Goal: Task Accomplishment & Management: Manage account settings

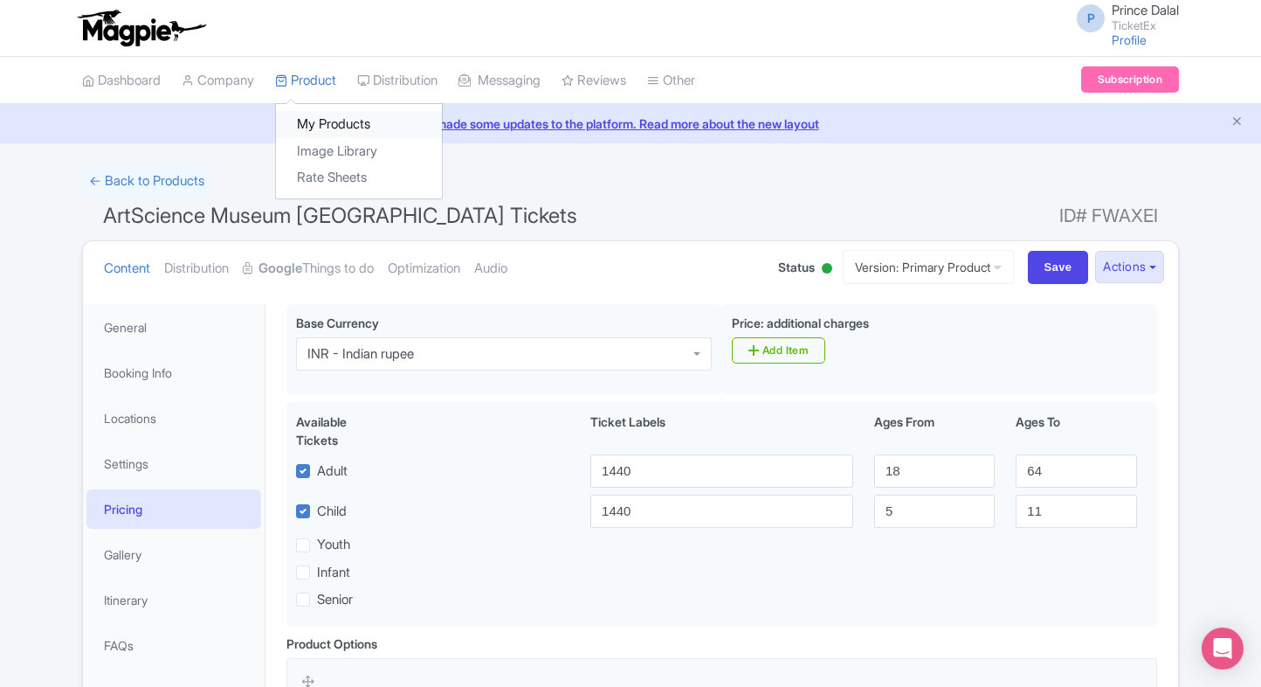
click at [307, 135] on link "My Products" at bounding box center [359, 124] width 166 height 27
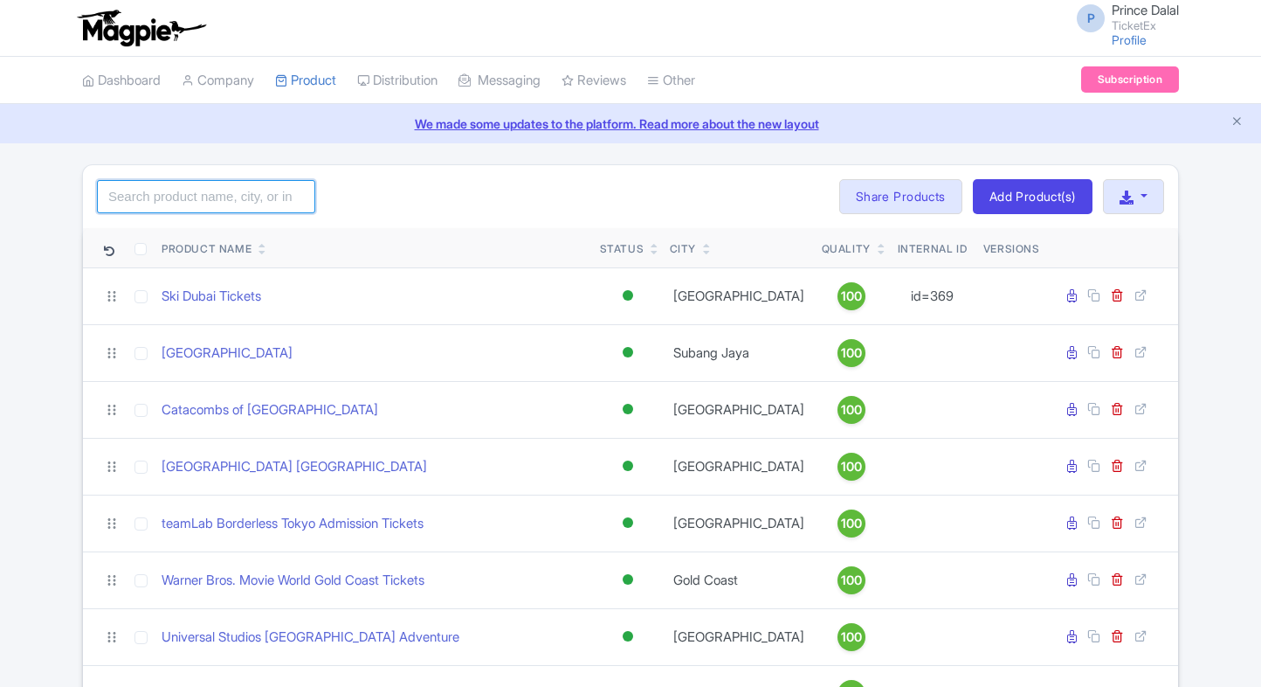
click at [176, 188] on input "search" at bounding box center [206, 196] width 218 height 33
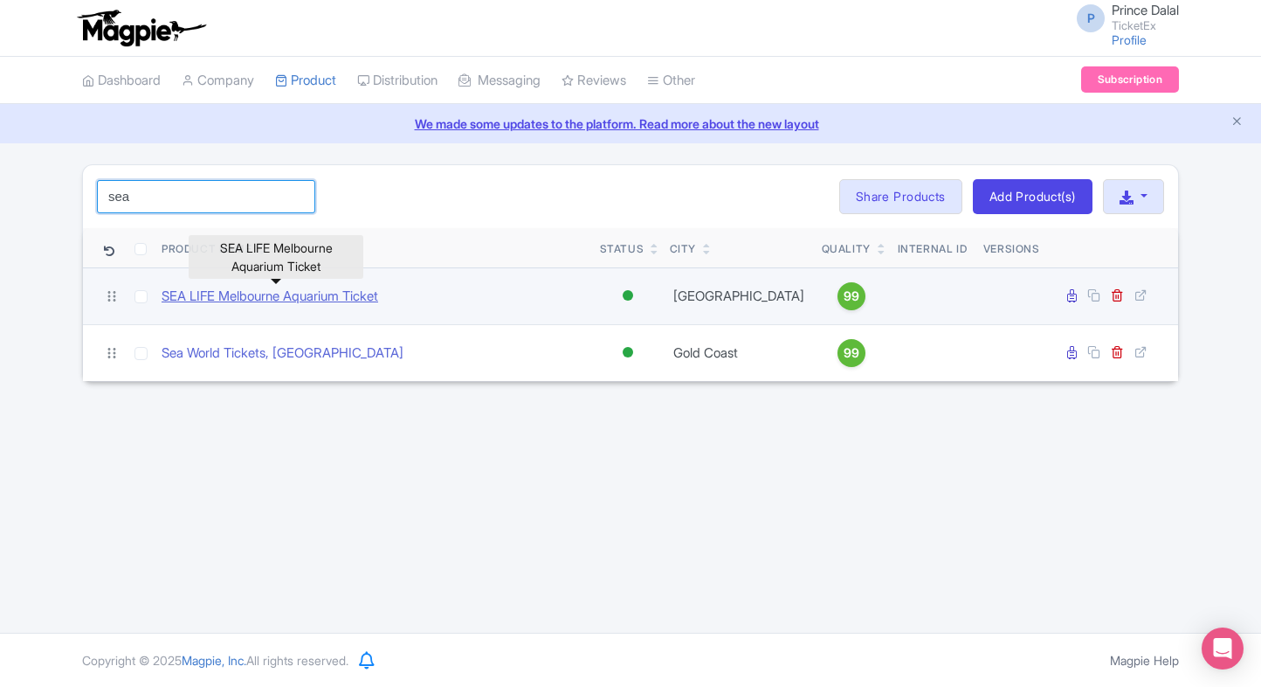
type input "sea"
click at [204, 300] on link "SEA LIFE Melbourne Aquarium Ticket" at bounding box center [270, 297] width 217 height 20
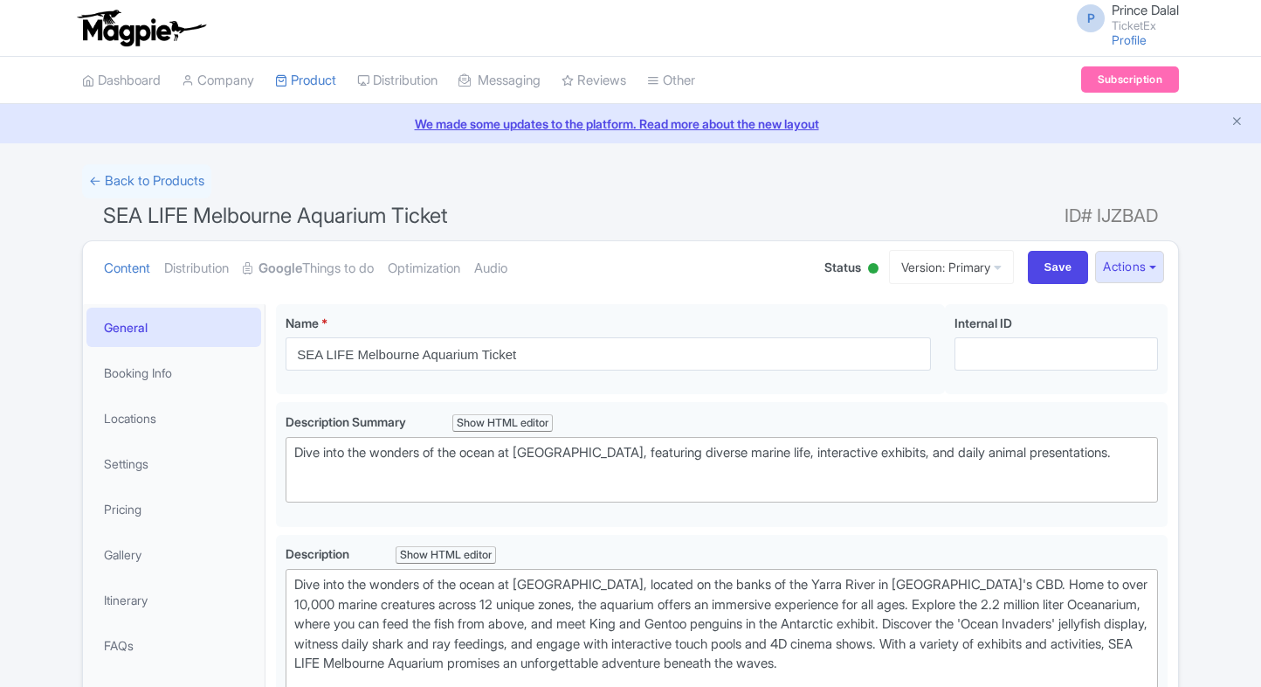
click at [330, 268] on link "Google Things to do" at bounding box center [308, 268] width 131 height 55
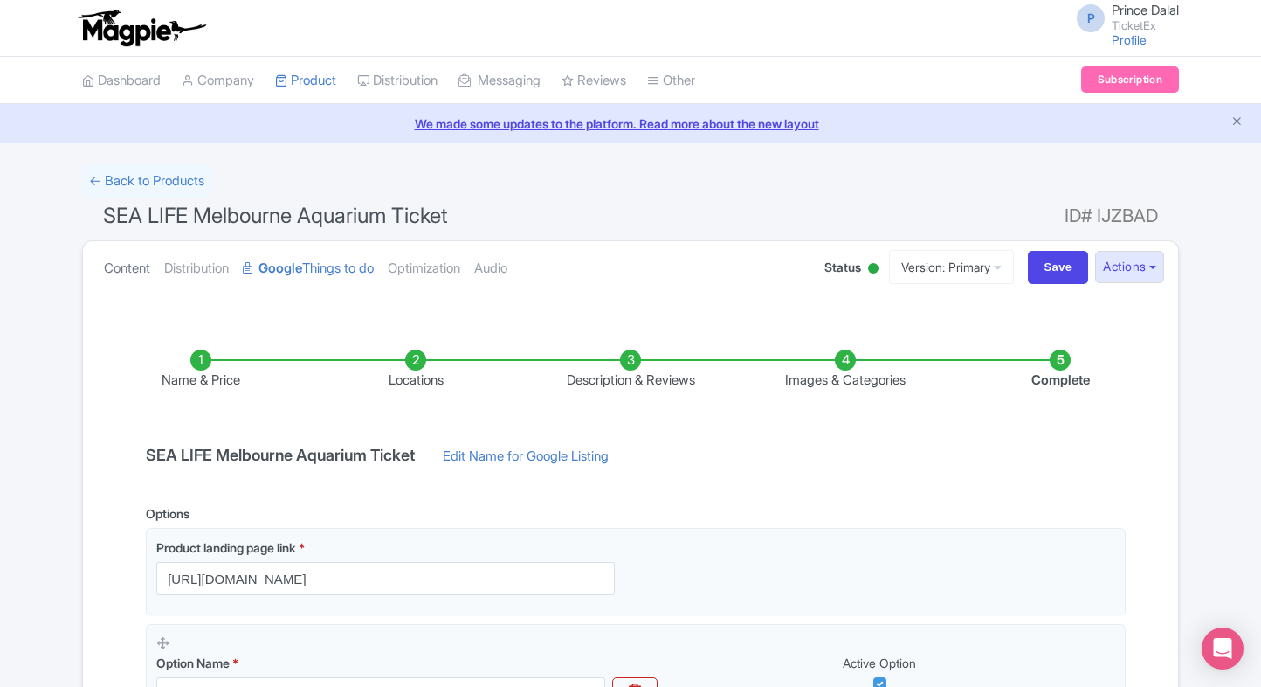
click at [128, 256] on link "Content" at bounding box center [127, 268] width 46 height 55
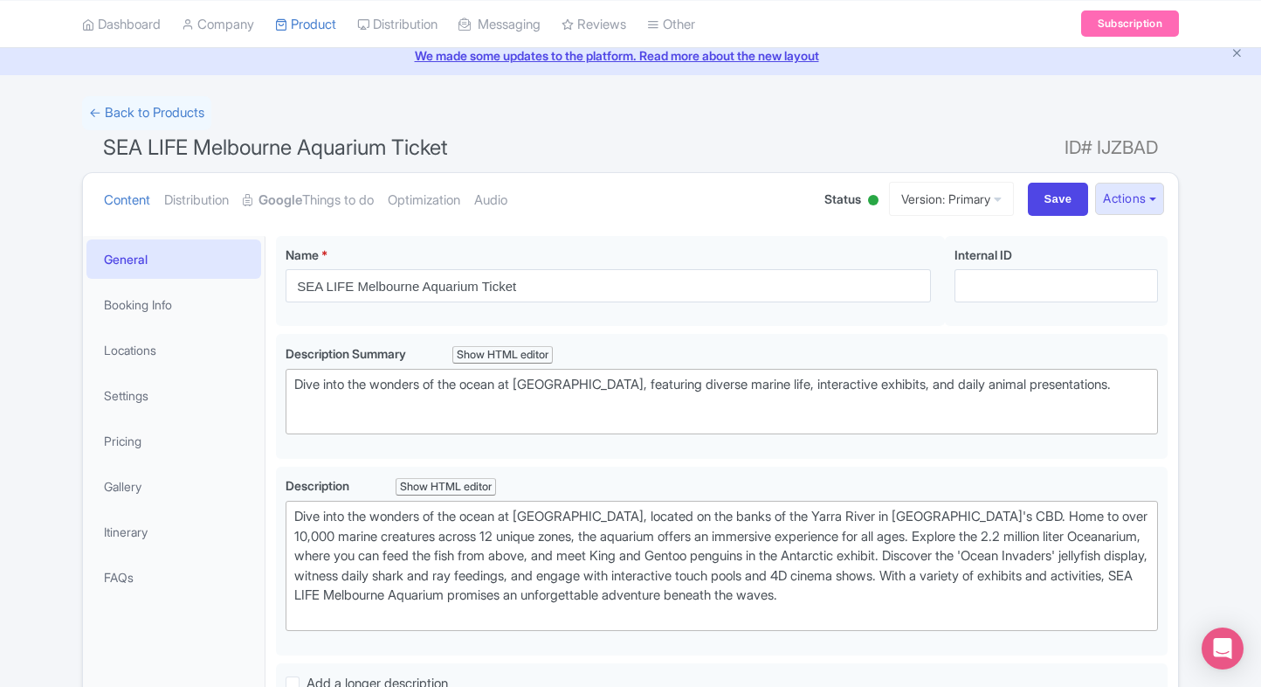
scroll to position [66, 0]
click at [416, 192] on link "Optimization" at bounding box center [424, 202] width 73 height 55
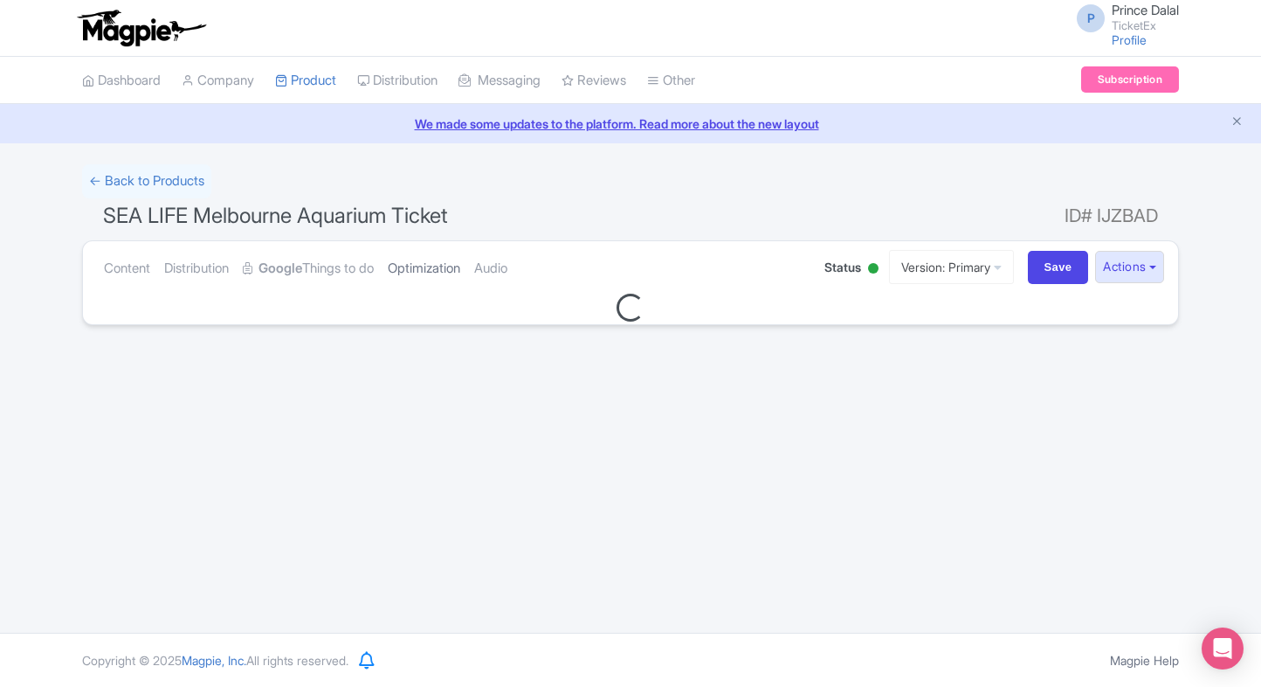
scroll to position [0, 0]
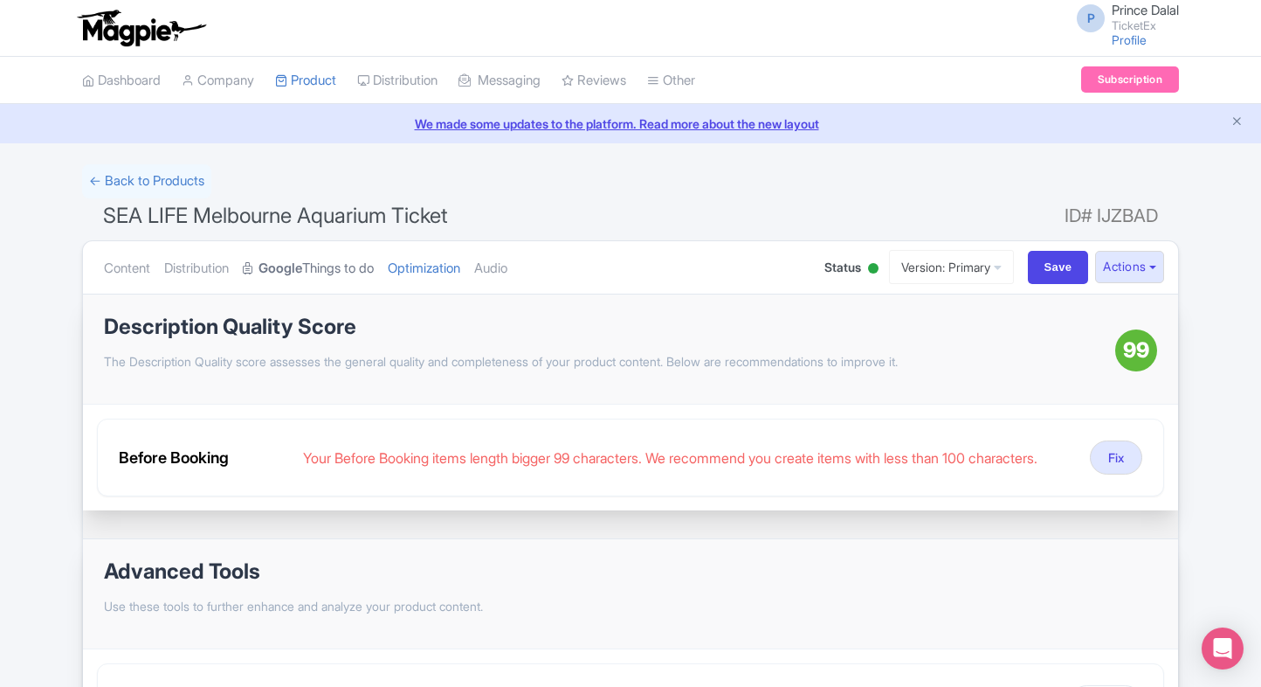
click at [282, 253] on link "Google Things to do" at bounding box center [308, 268] width 131 height 55
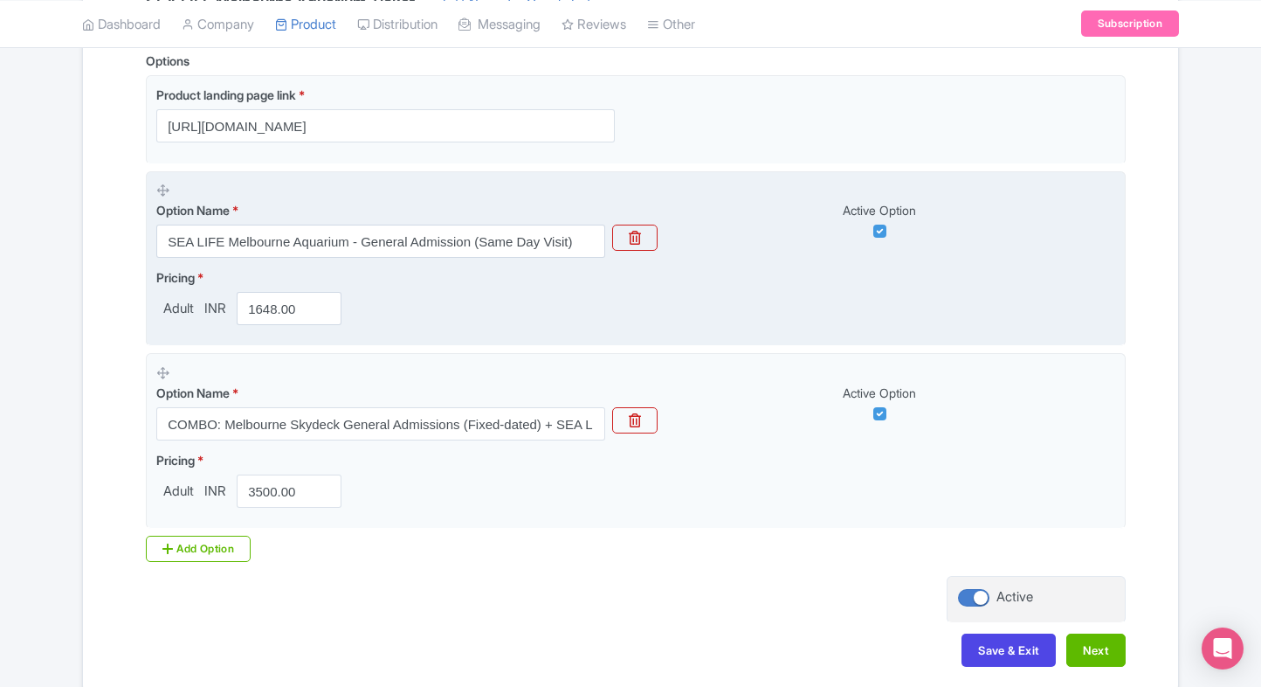
scroll to position [454, 0]
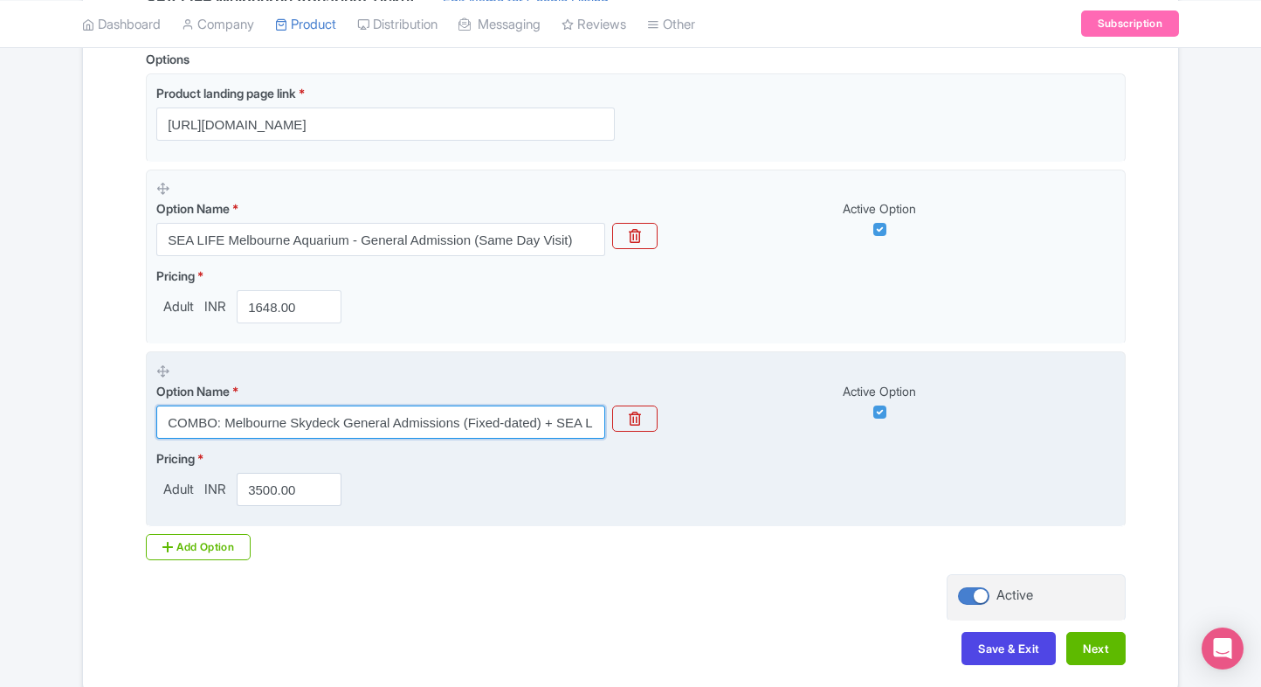
click at [388, 412] on input "COMBO: Melbourne Skydeck General Admissions (Fixed-dated) + SEA LIFE Melbourne …" at bounding box center [380, 421] width 449 height 33
paste input "SEA LIFE Melbourne Aquarium + entry to [GEOGRAPHIC_DATA]"
type input "SEA LIFE Melbourne Aquarium + entry to [GEOGRAPHIC_DATA]"
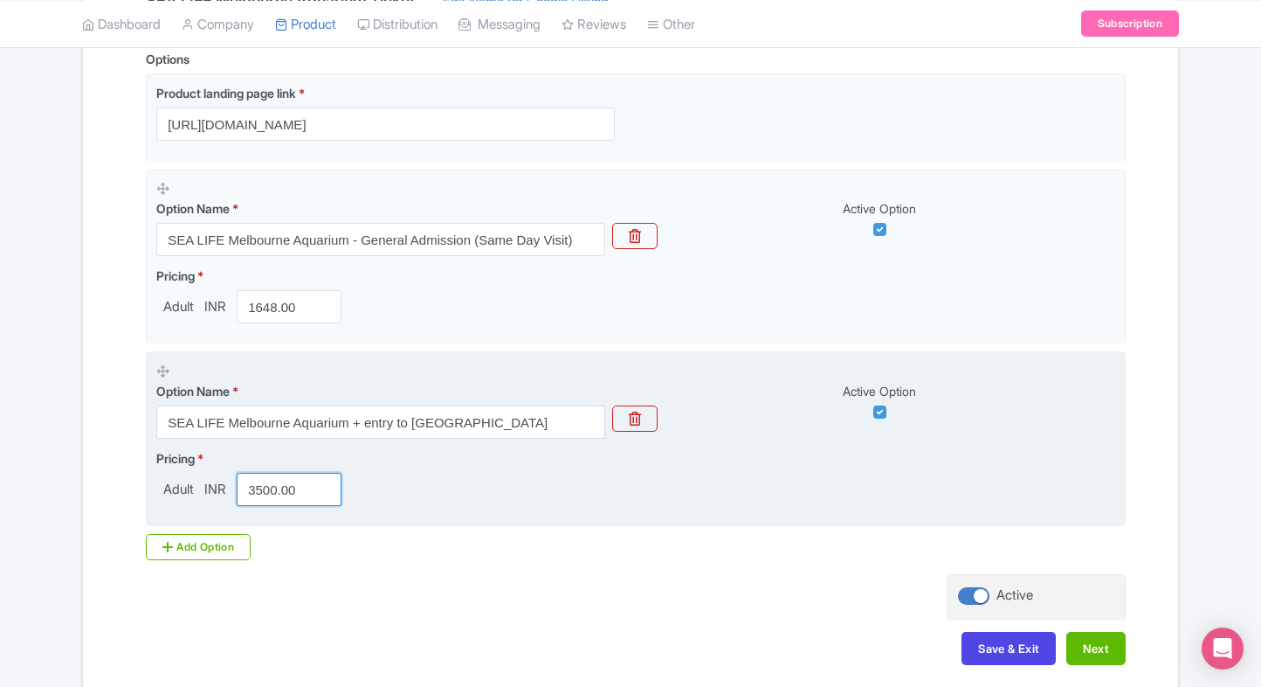
click at [281, 491] on input "3500.00" at bounding box center [289, 489] width 105 height 33
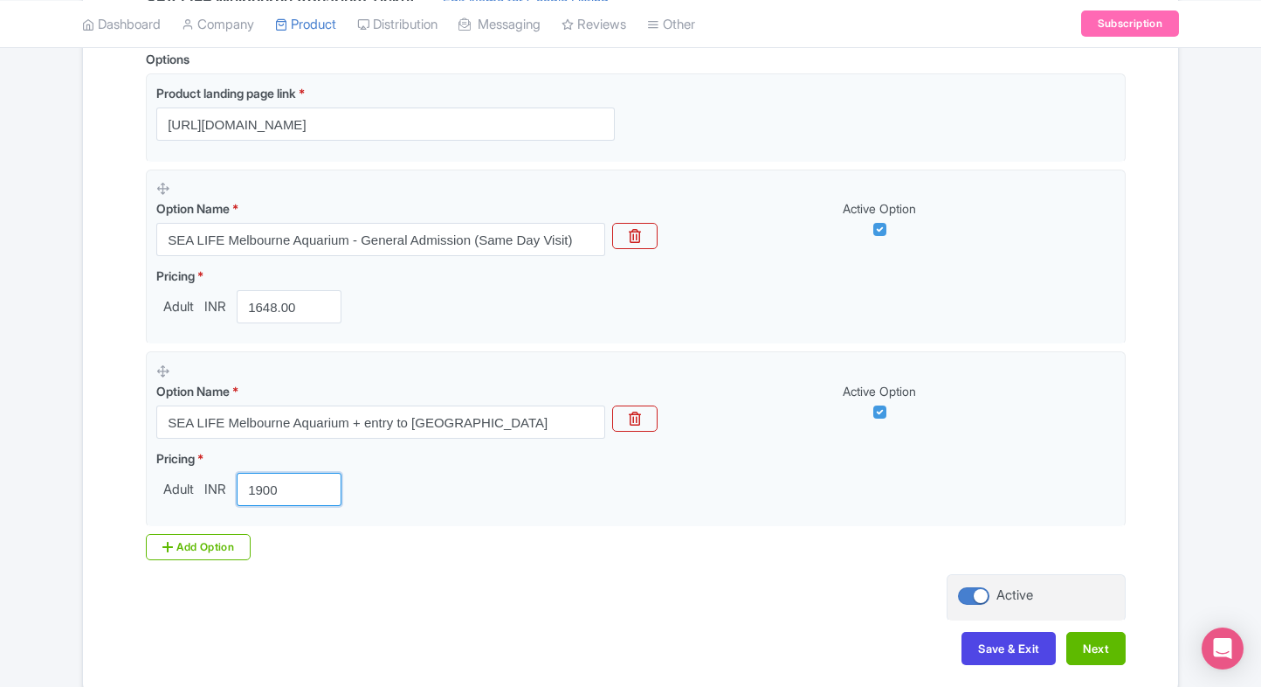
type input "1900"
drag, startPoint x: 164, startPoint y: 563, endPoint x: 189, endPoint y: 555, distance: 25.7
click at [189, 555] on div "Options Product landing page link * https://www.ticketex.co/activity/262/sea-li…" at bounding box center [630, 312] width 991 height 524
click at [189, 555] on div "Add Option" at bounding box center [198, 547] width 105 height 26
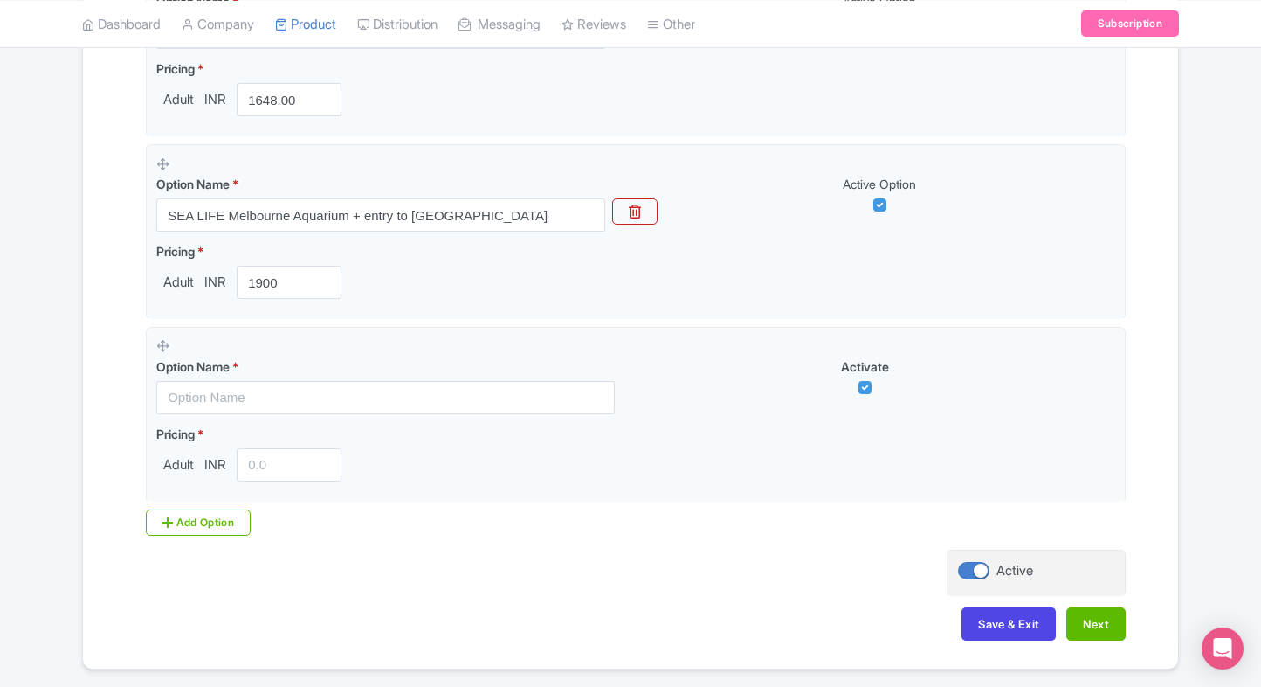
scroll to position [668, 0]
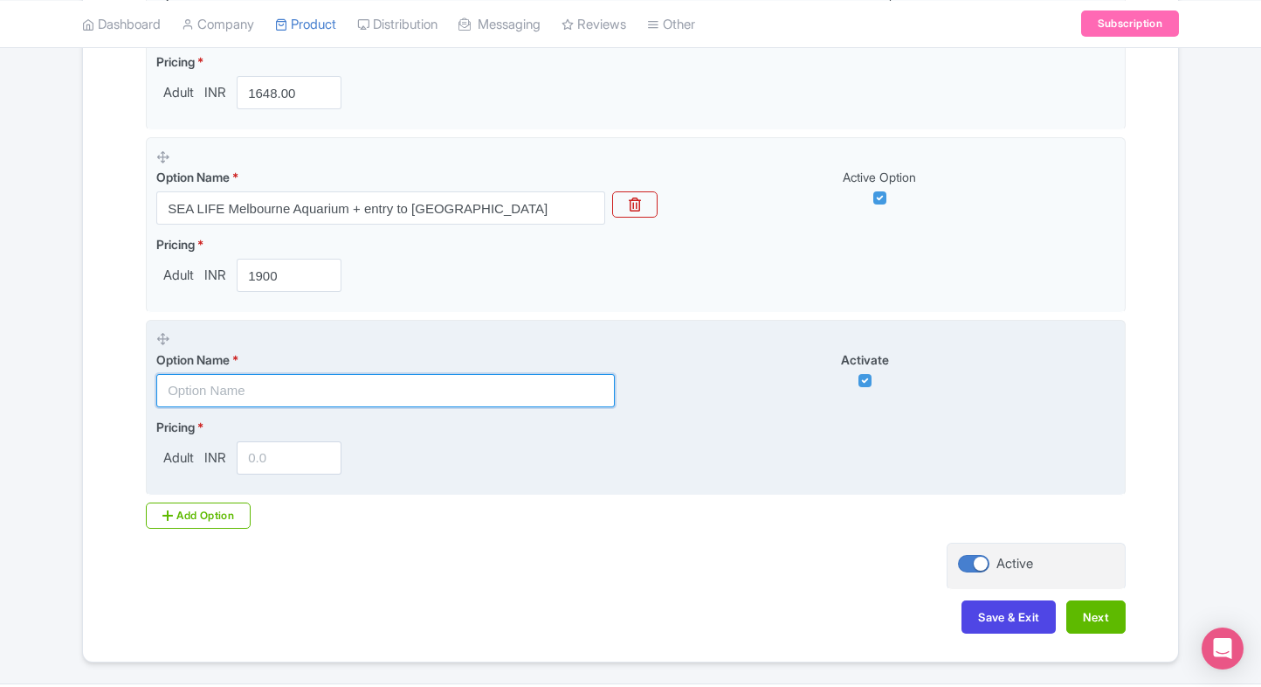
click at [236, 396] on input "text" at bounding box center [385, 390] width 459 height 33
click at [349, 393] on input "text" at bounding box center [385, 390] width 459 height 33
paste input "SEA LIFE [GEOGRAPHIC_DATA] + [GEOGRAPHIC_DATA] tickets"
type input "SEA LIFE [GEOGRAPHIC_DATA] + [GEOGRAPHIC_DATA] tickets"
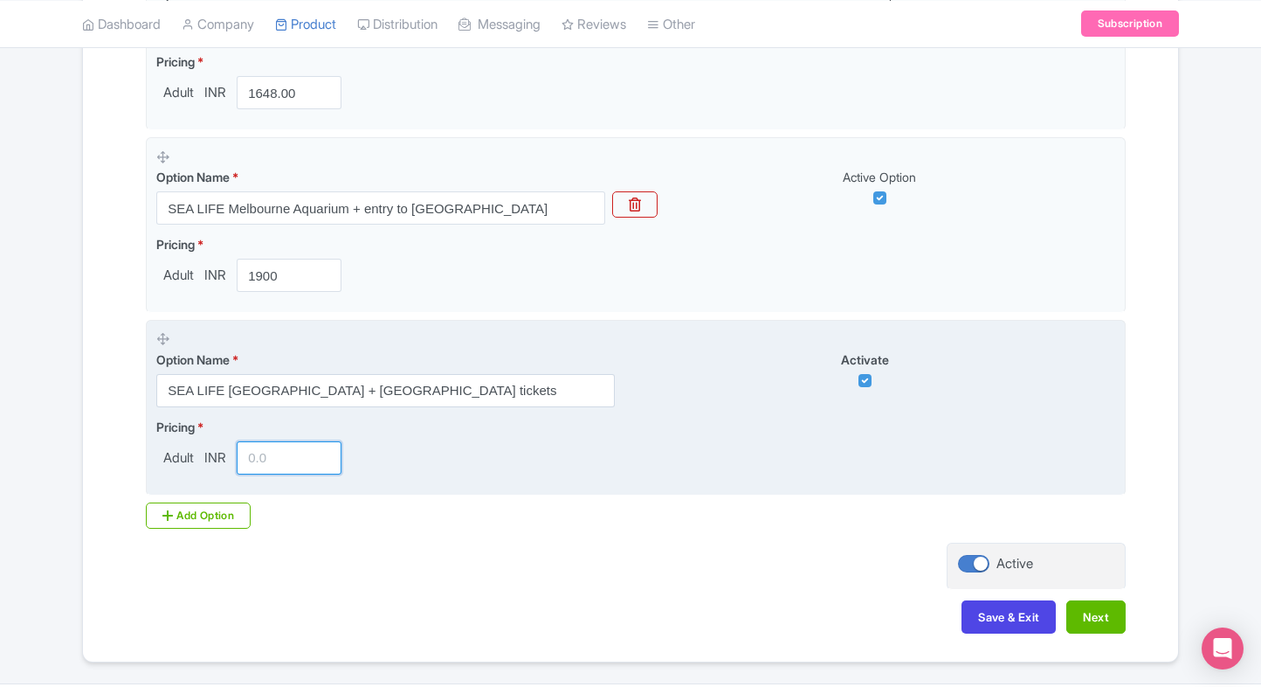
click at [245, 447] on input "number" at bounding box center [289, 457] width 105 height 33
type input "2100"
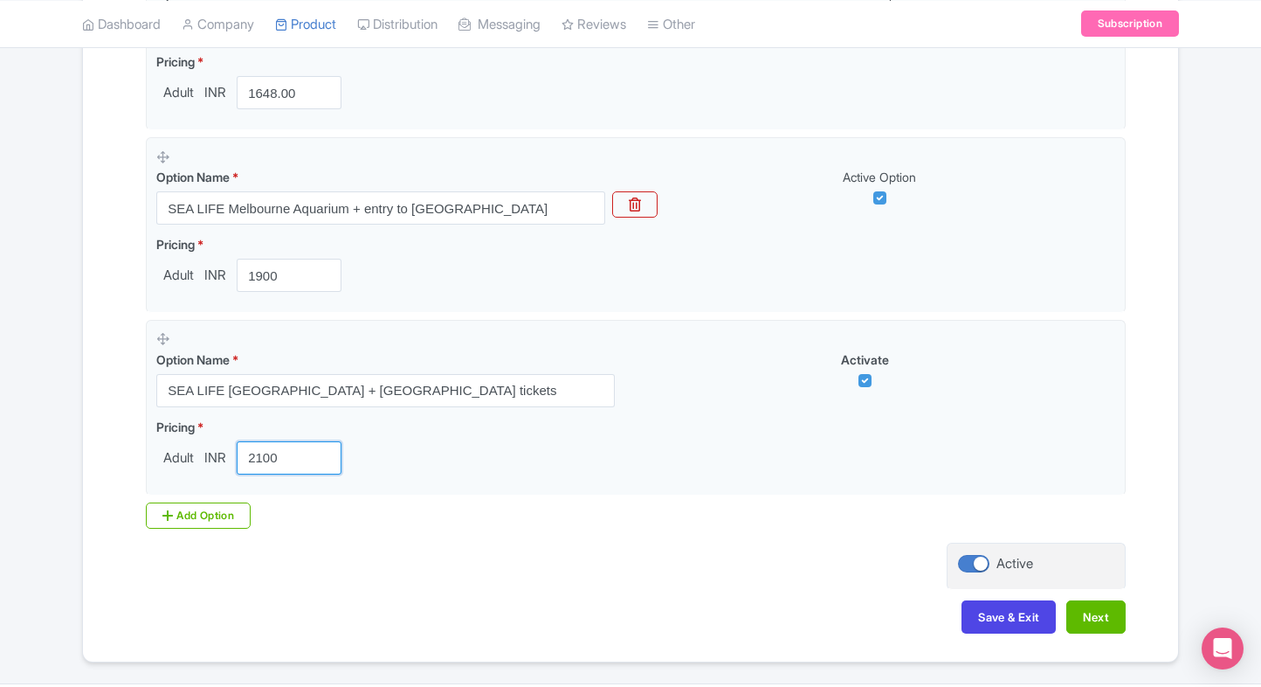
scroll to position [716, 0]
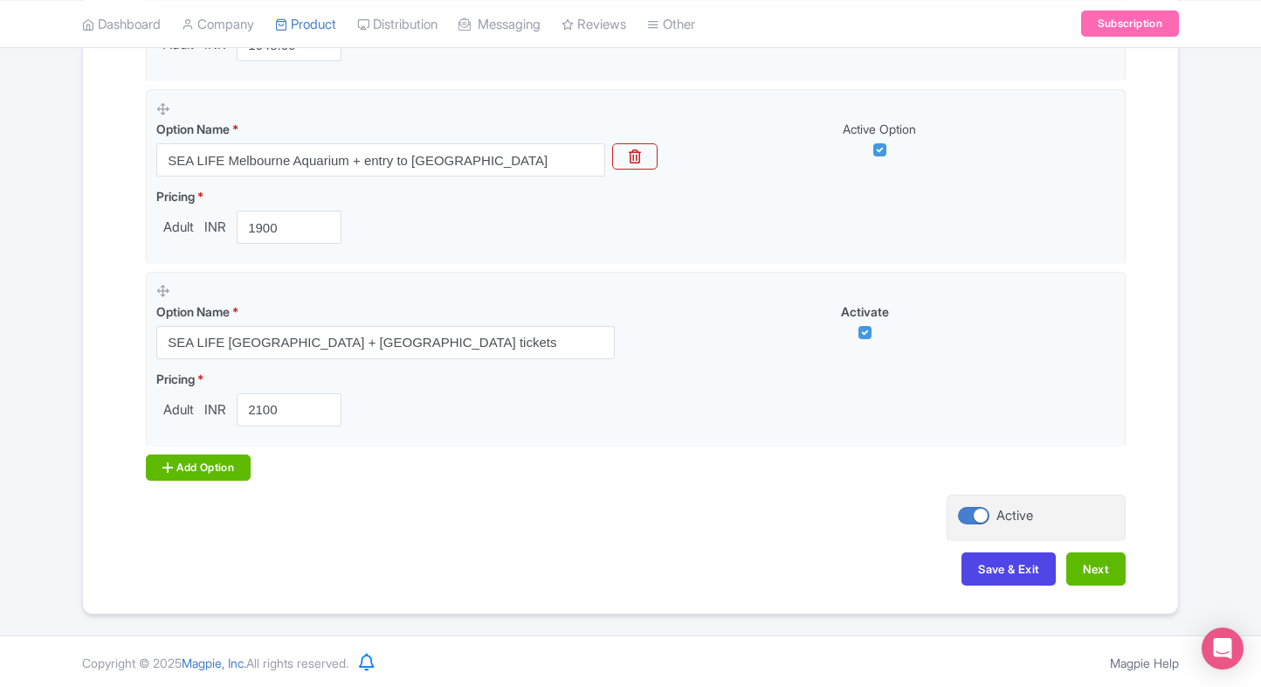
click at [223, 479] on div "Add Option" at bounding box center [198, 467] width 105 height 26
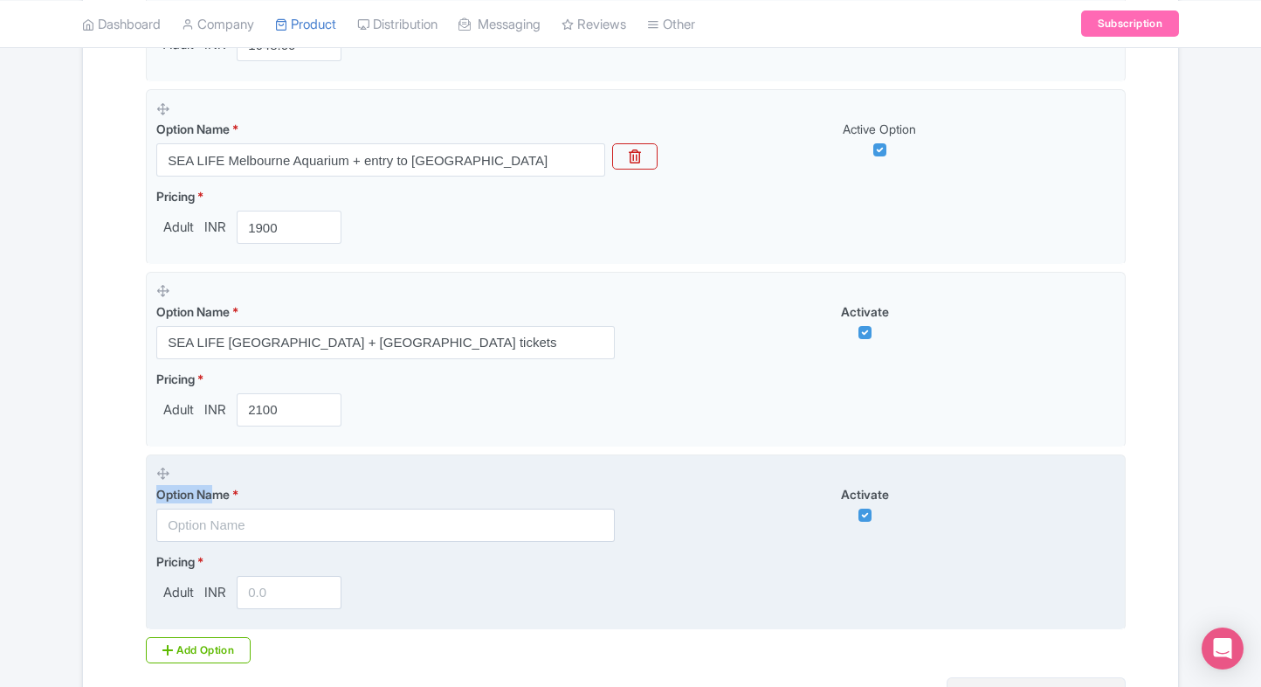
drag, startPoint x: 211, startPoint y: 499, endPoint x: 200, endPoint y: 520, distance: 23.8
click at [200, 520] on div "Option Name *" at bounding box center [385, 513] width 459 height 57
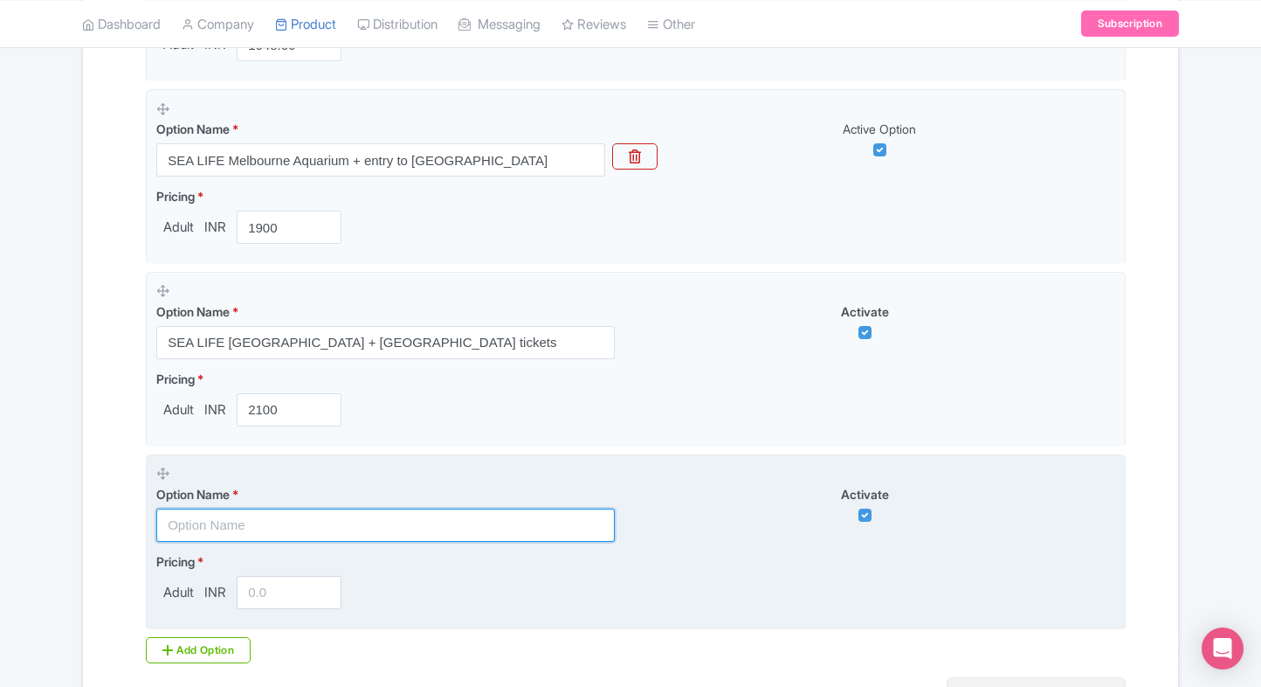
click at [200, 520] on input "text" at bounding box center [385, 524] width 459 height 33
paste input "SEA LIFE Melbourne Aquarium+ entry to [GEOGRAPHIC_DATA]"
type input "SEA LIFE Melbourne Aquarium+ entry to [GEOGRAPHIC_DATA]"
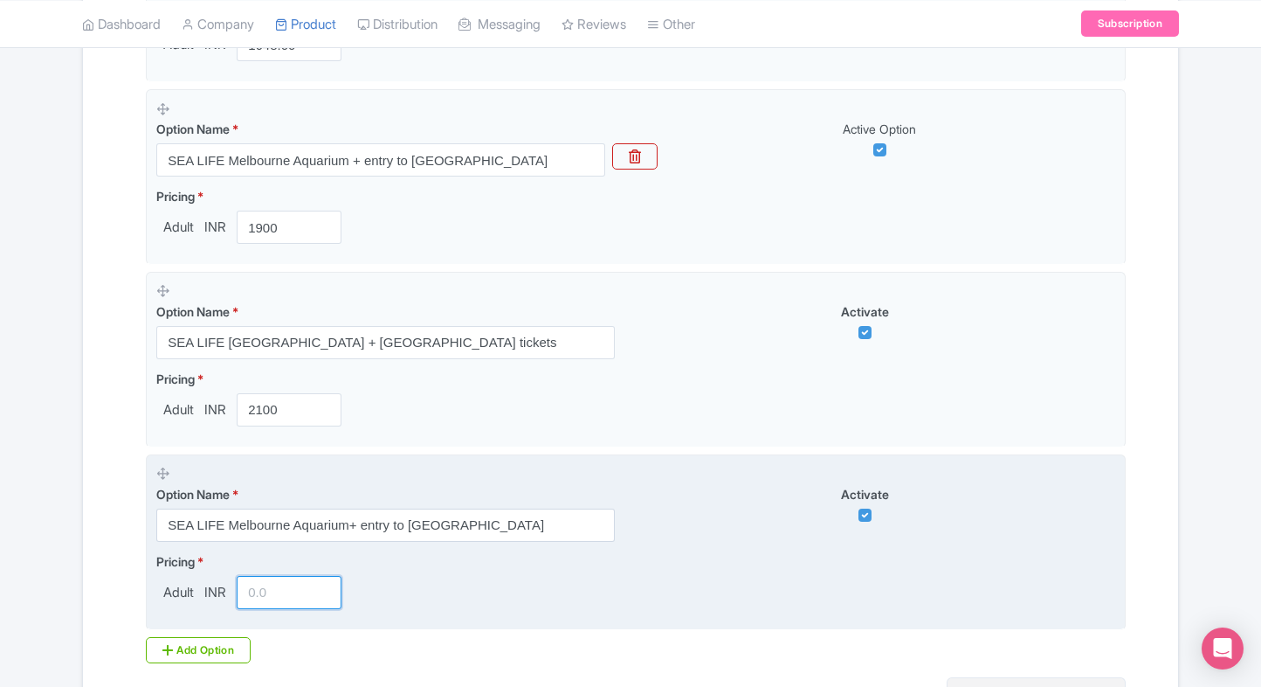
click at [262, 596] on input "number" at bounding box center [289, 592] width 105 height 33
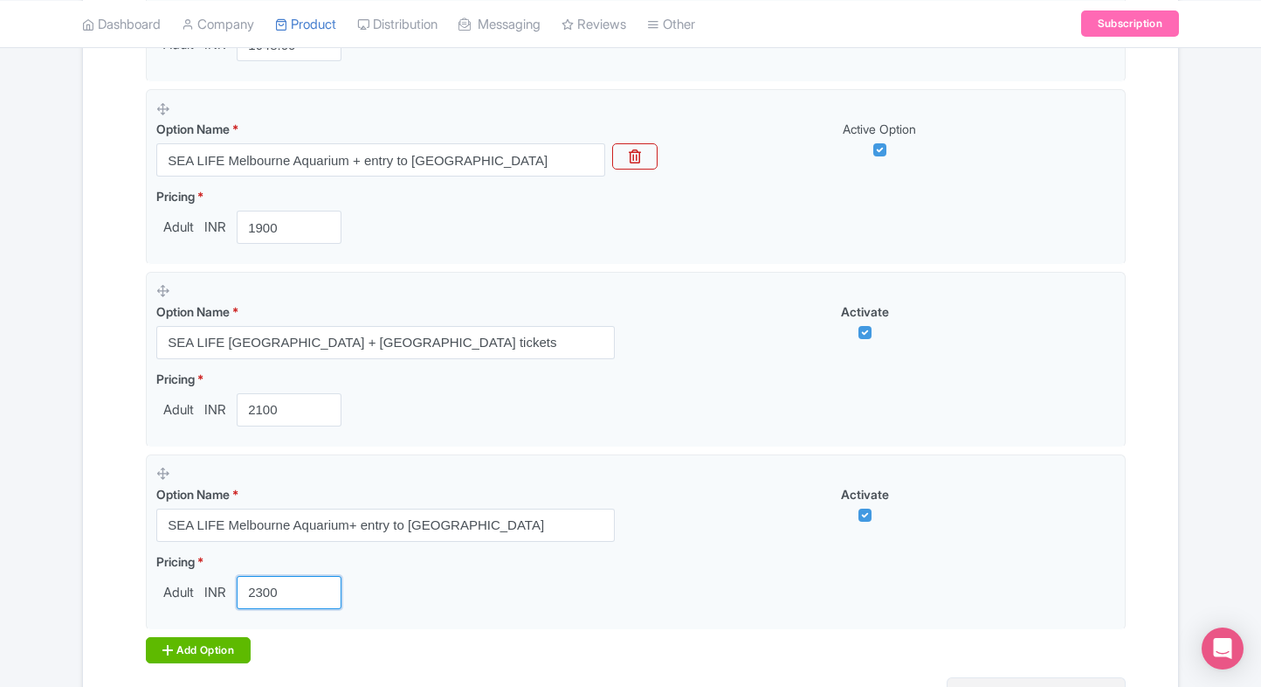
type input "2300"
click at [185, 651] on div "Add Option" at bounding box center [198, 650] width 105 height 26
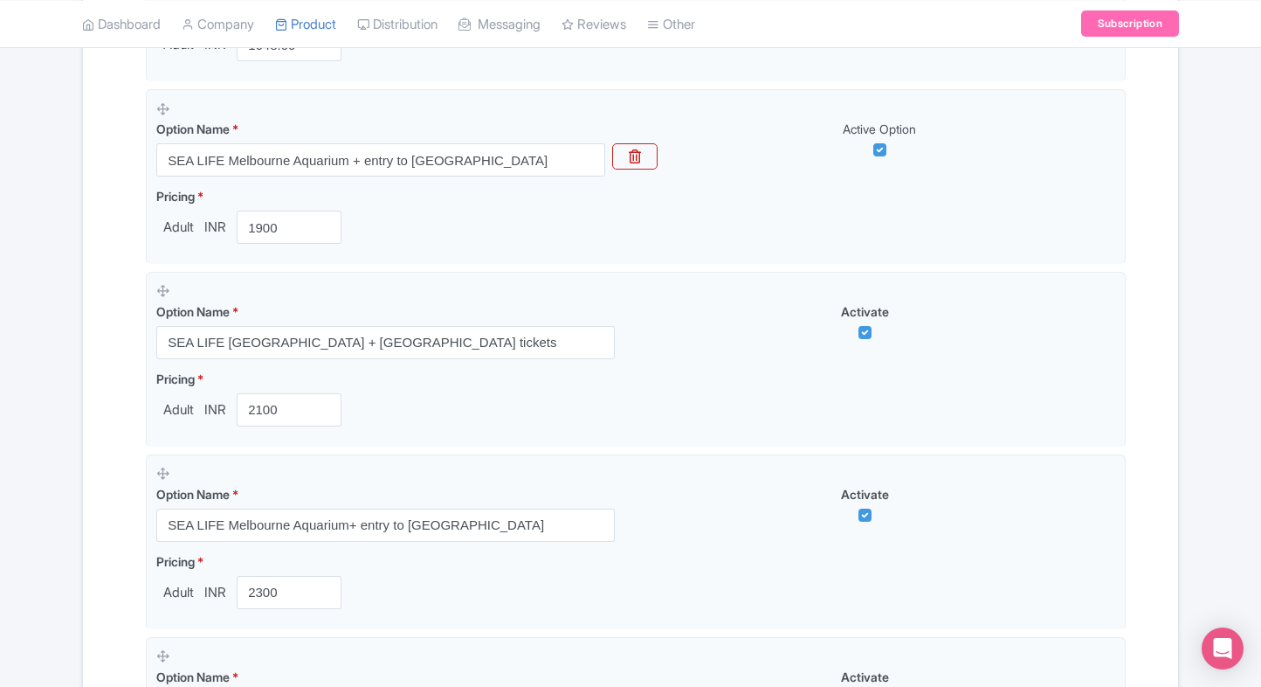
click at [47, 572] on div "← Back to Products SEA LIFE Melbourne Aquarium Ticket ID# IJZBAD Content Distri…" at bounding box center [630, 213] width 1261 height 1531
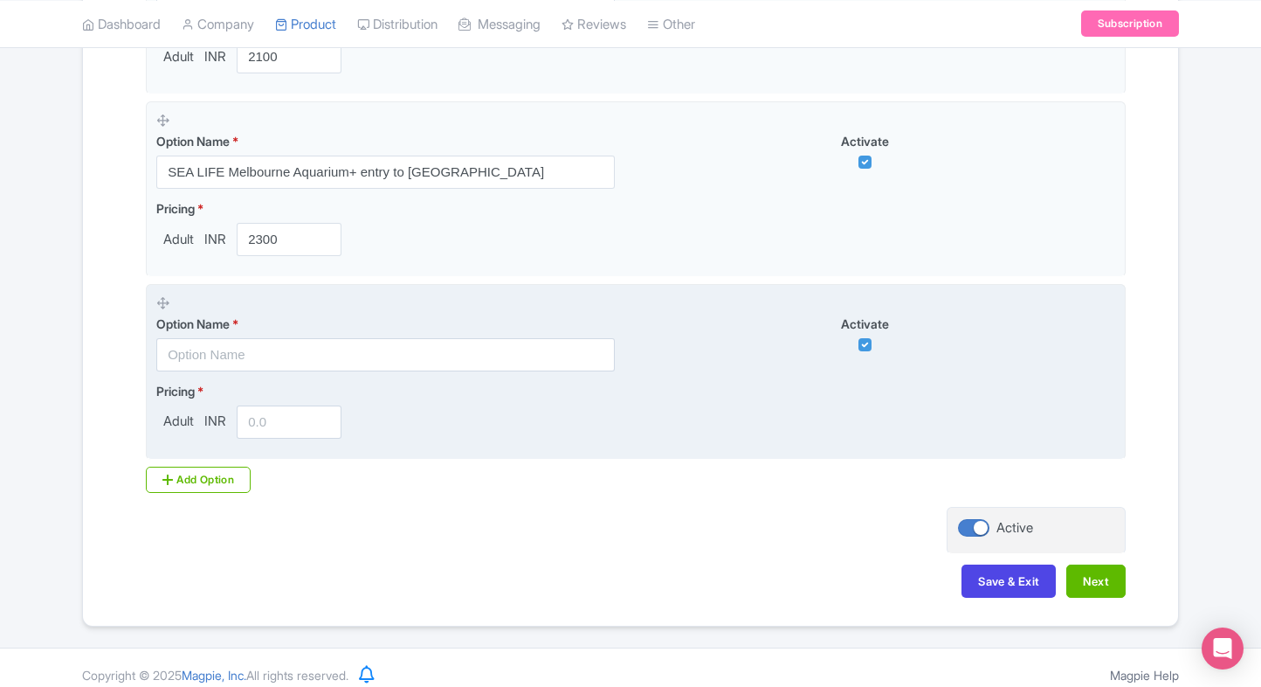
scroll to position [1071, 0]
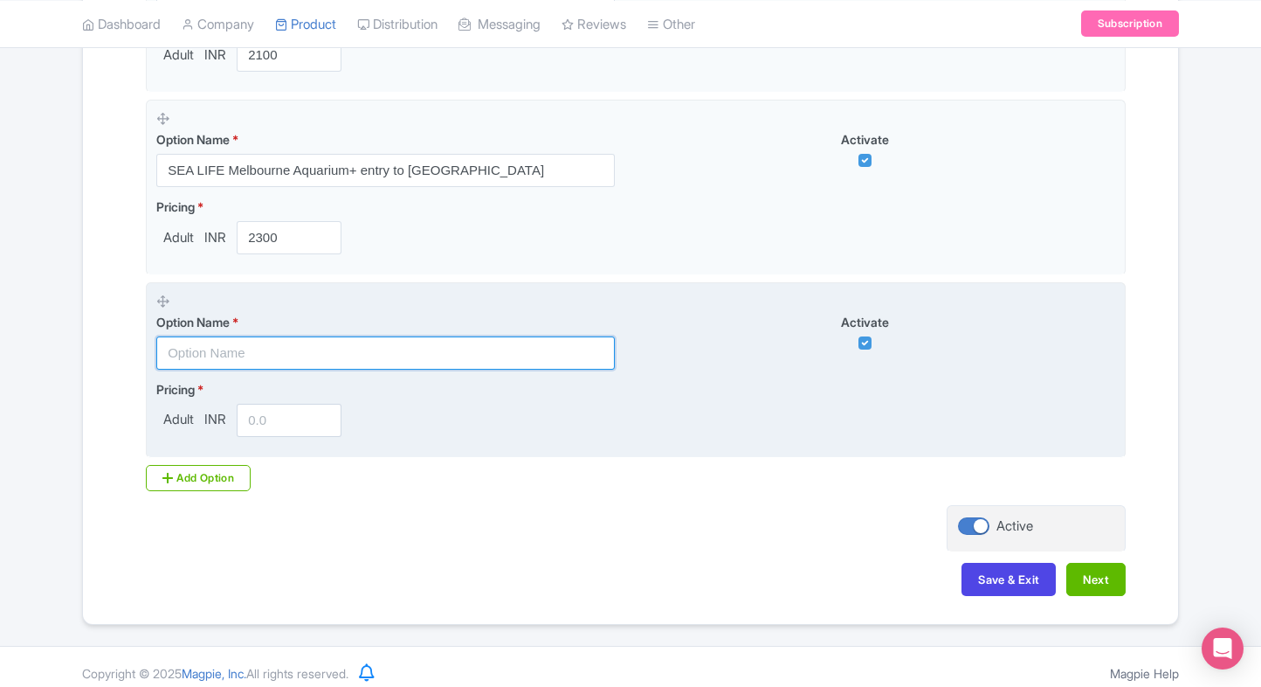
paste input "Melbourne SEA LIFE Aquarium & LEGOLAND [GEOGRAPHIC_DATA] Combo Pass"
click at [406, 352] on input "text" at bounding box center [385, 352] width 459 height 33
type input "Melbourne SEA LIFE Aquarium & LEGOLAND [GEOGRAPHIC_DATA] Combo Pass"
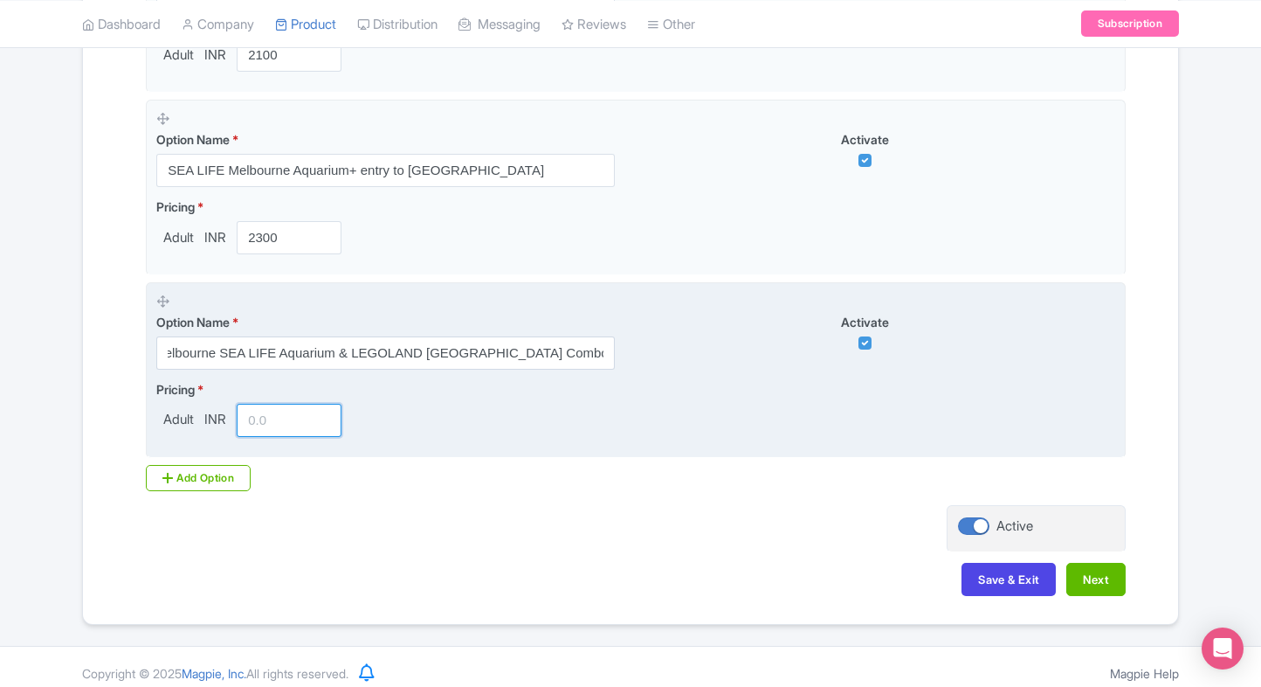
click at [265, 407] on input "number" at bounding box center [289, 420] width 105 height 33
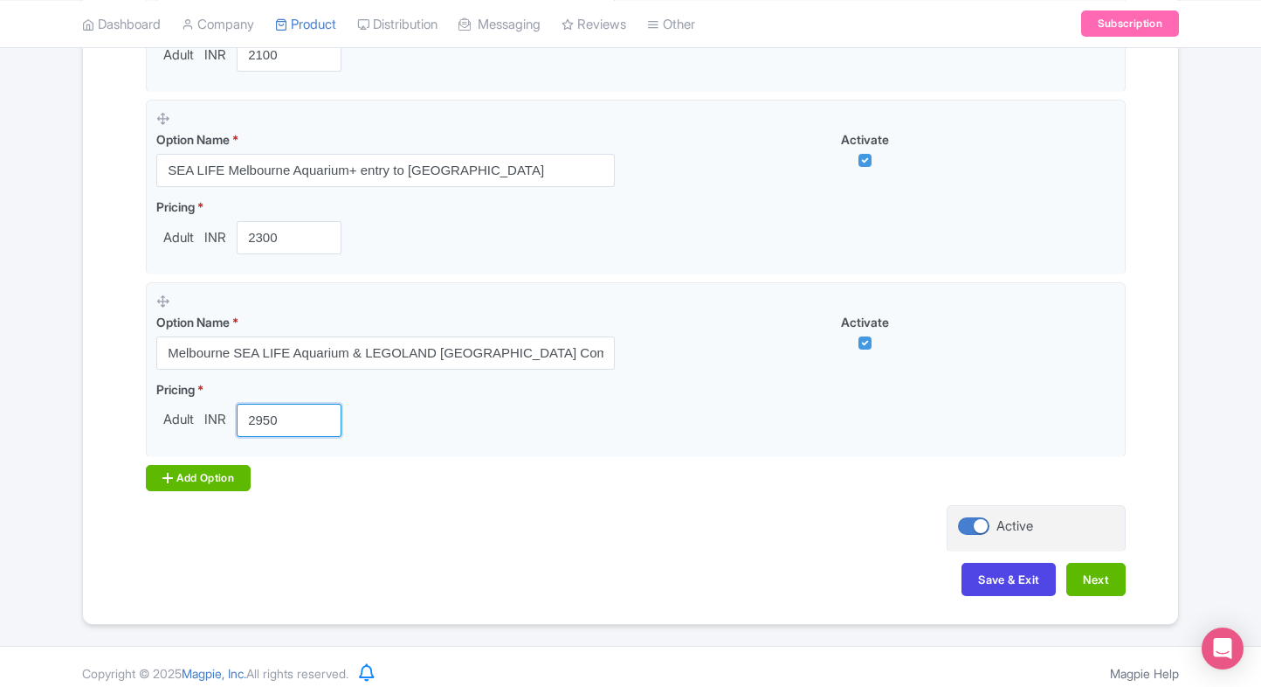
type input "2950"
click at [209, 466] on div "Add Option" at bounding box center [198, 478] width 105 height 26
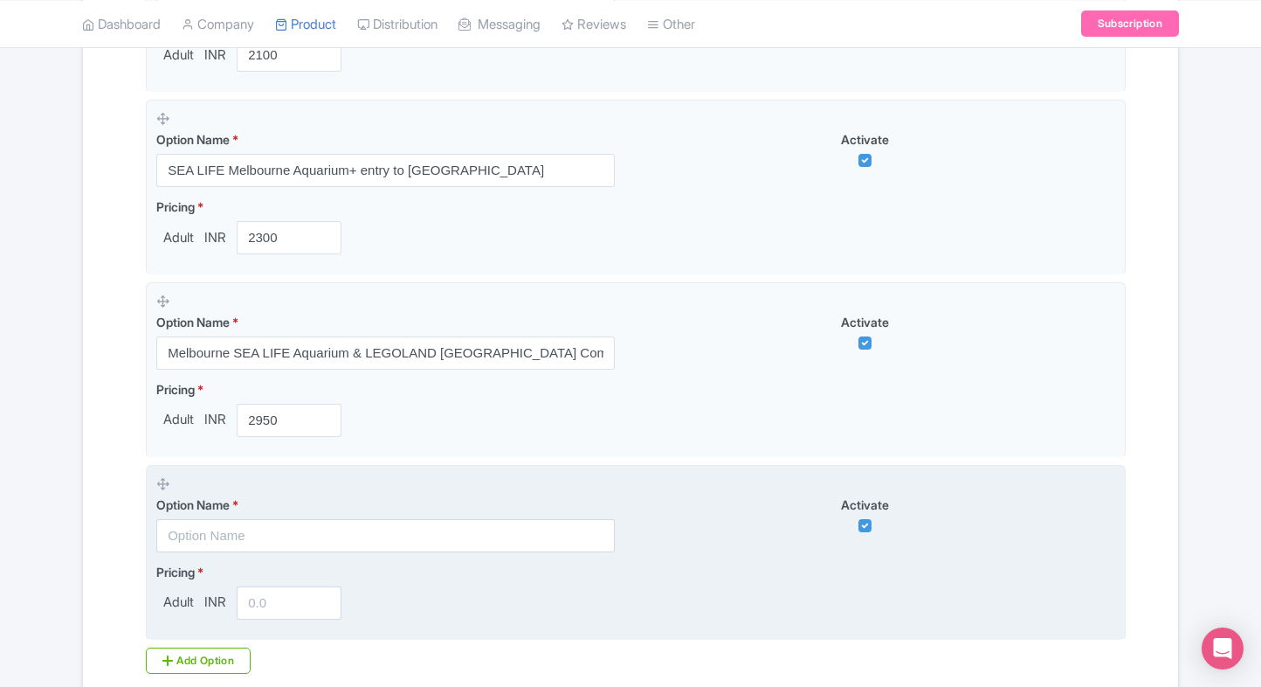
click at [195, 522] on input "text" at bounding box center [385, 535] width 459 height 33
paste input "COMBO: Melbourne Skydeck General Admission (Fixed-dated) + SEA LIFE Melbourne A…"
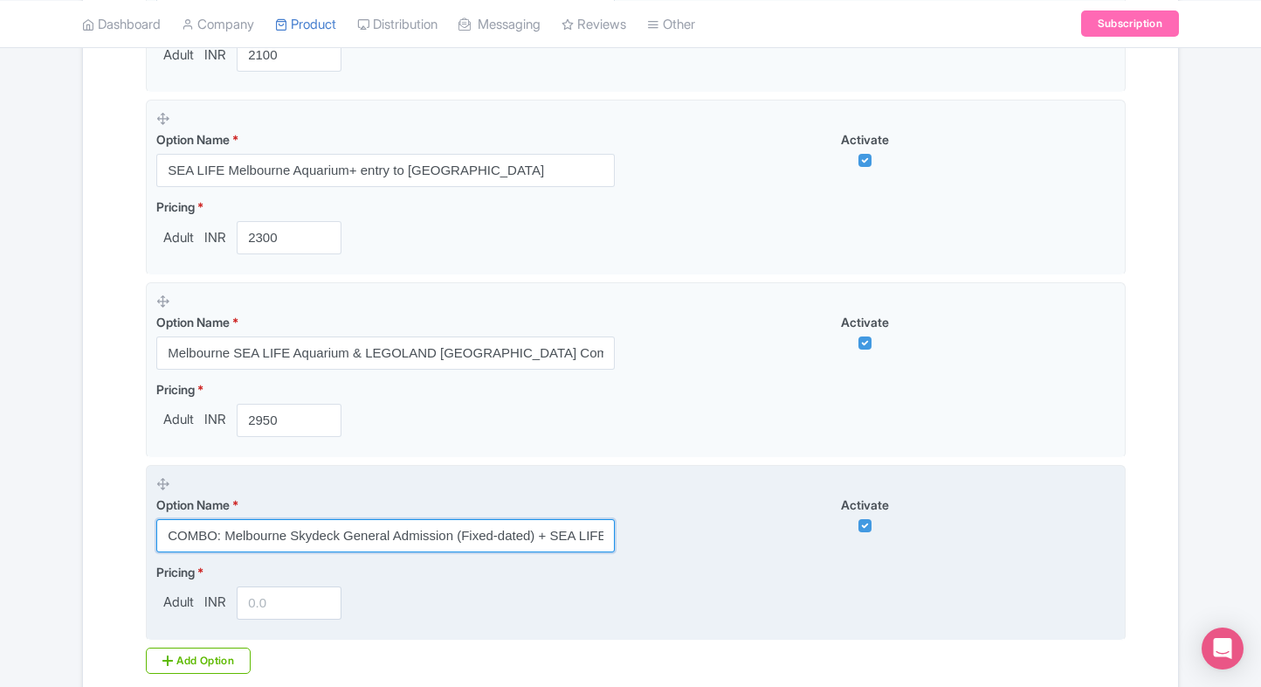
scroll to position [0, 245]
type input "COMBO: Melbourne Skydeck General Admission (Fixed-dated) + SEA LIFE Melbourne A…"
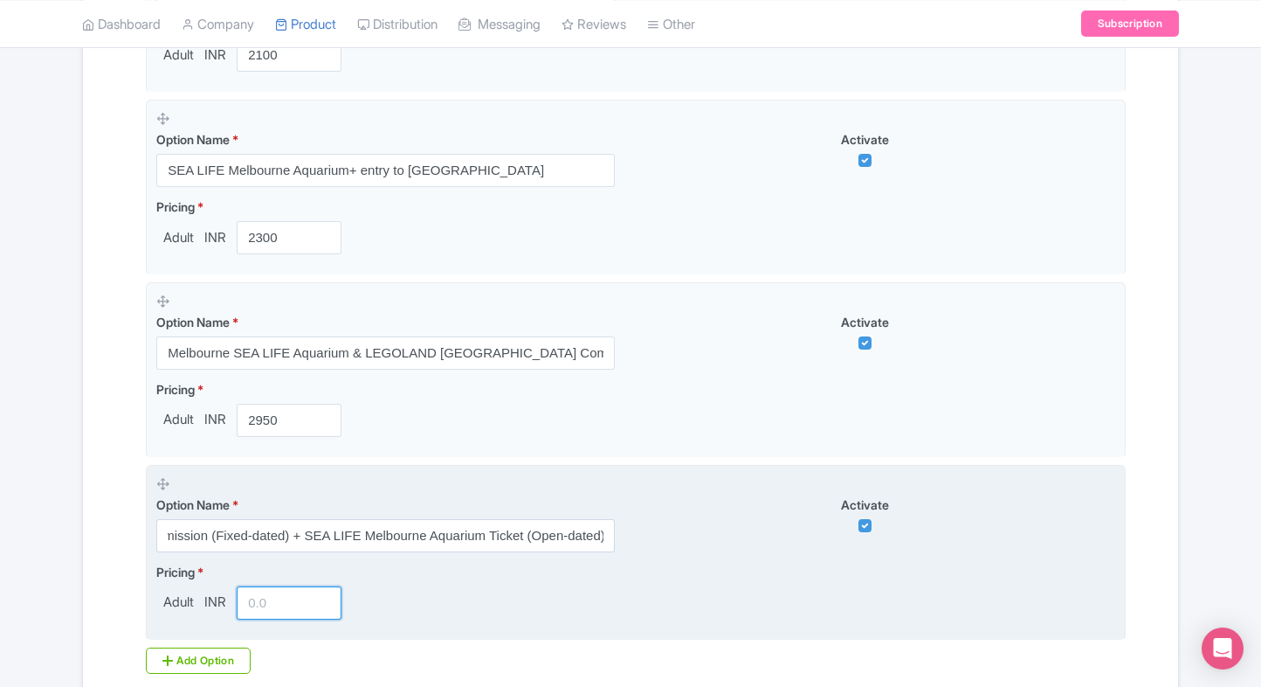
scroll to position [0, 0]
click at [252, 593] on input "number" at bounding box center [289, 602] width 105 height 33
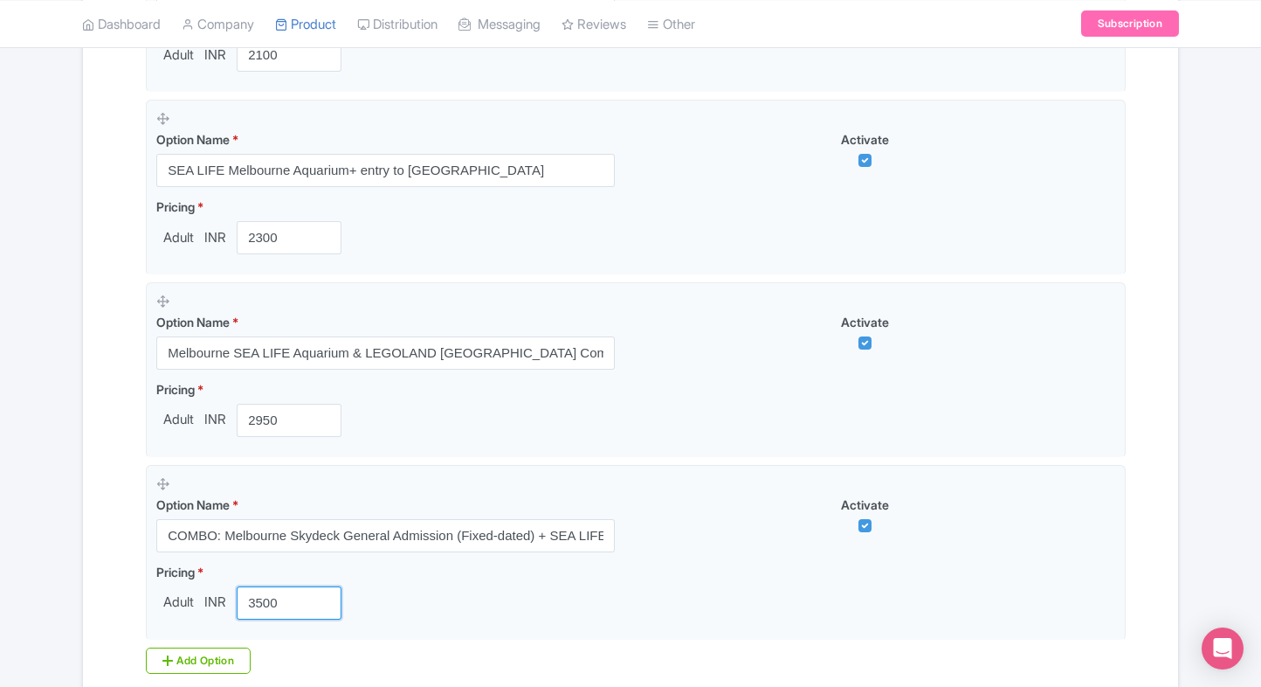
type input "3500"
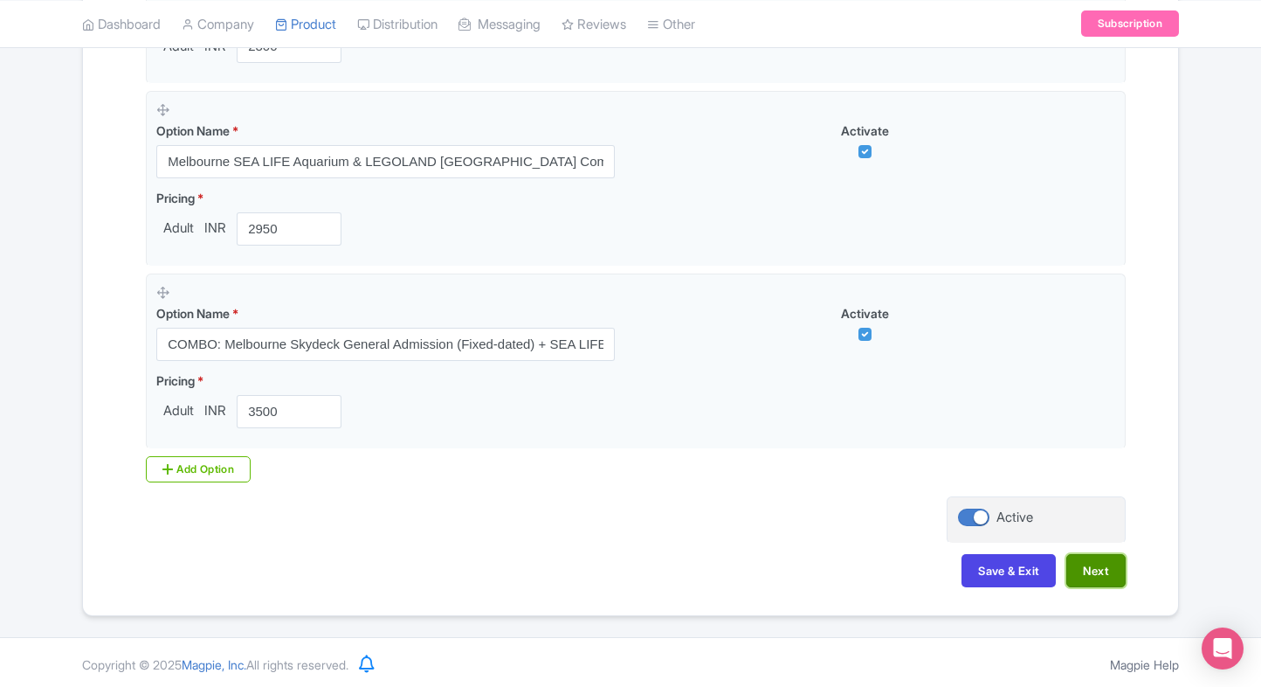
click at [1115, 573] on button "Next" at bounding box center [1096, 570] width 59 height 33
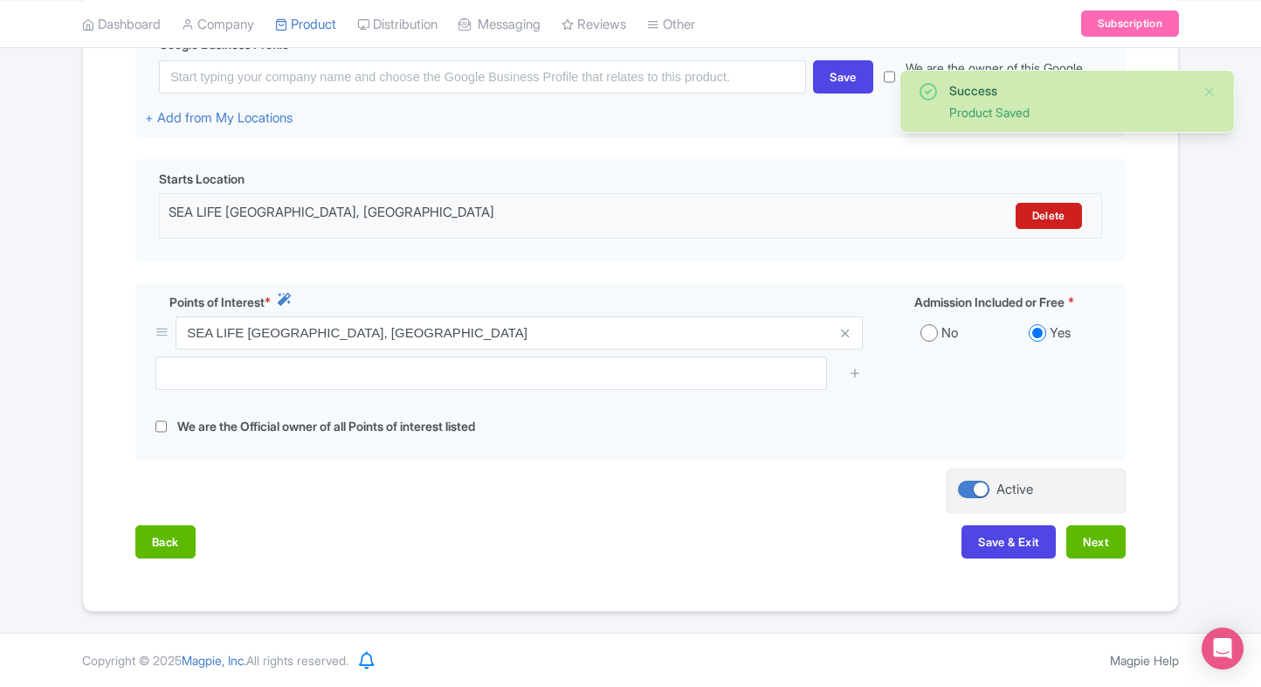
scroll to position [451, 0]
click at [1115, 556] on button "Next" at bounding box center [1096, 542] width 59 height 33
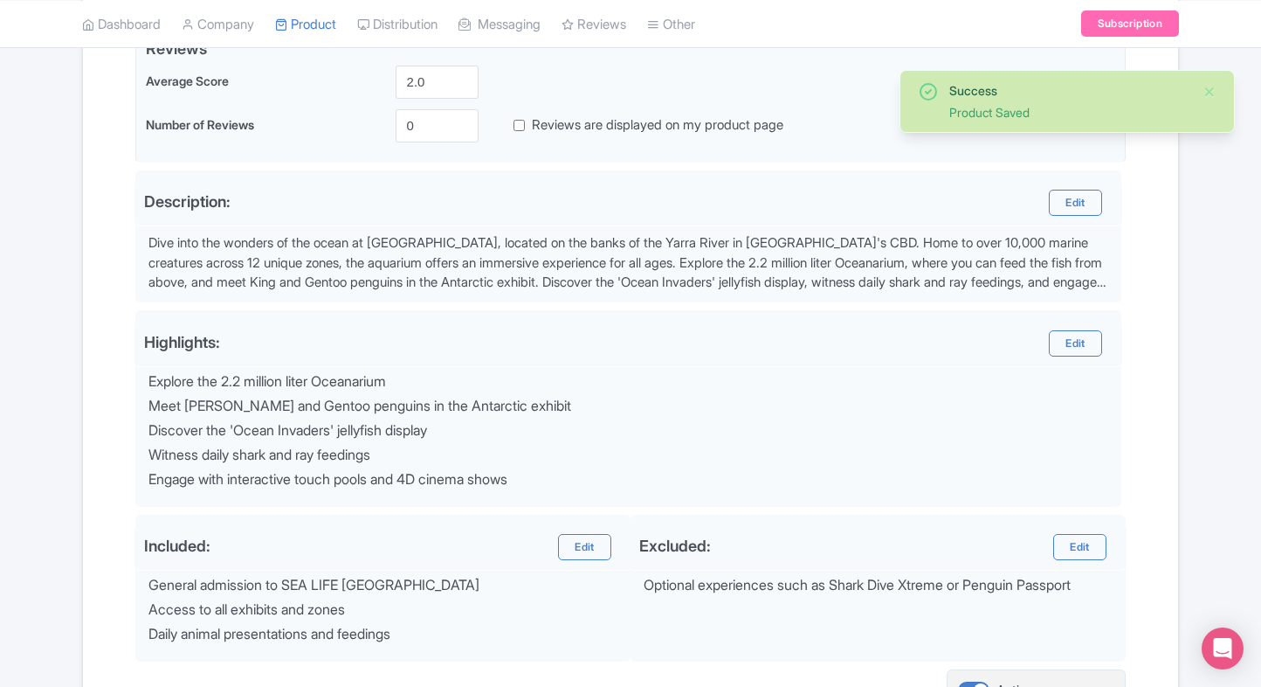
scroll to position [623, 0]
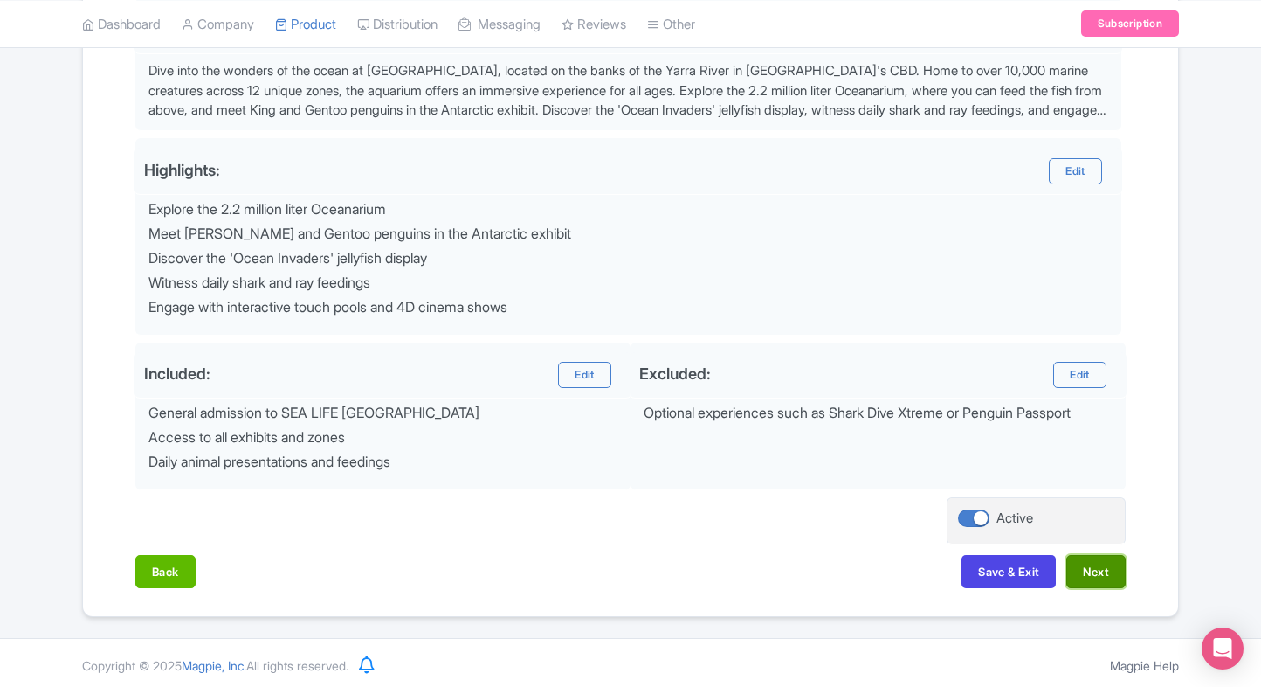
click at [1111, 563] on button "Next" at bounding box center [1096, 571] width 59 height 33
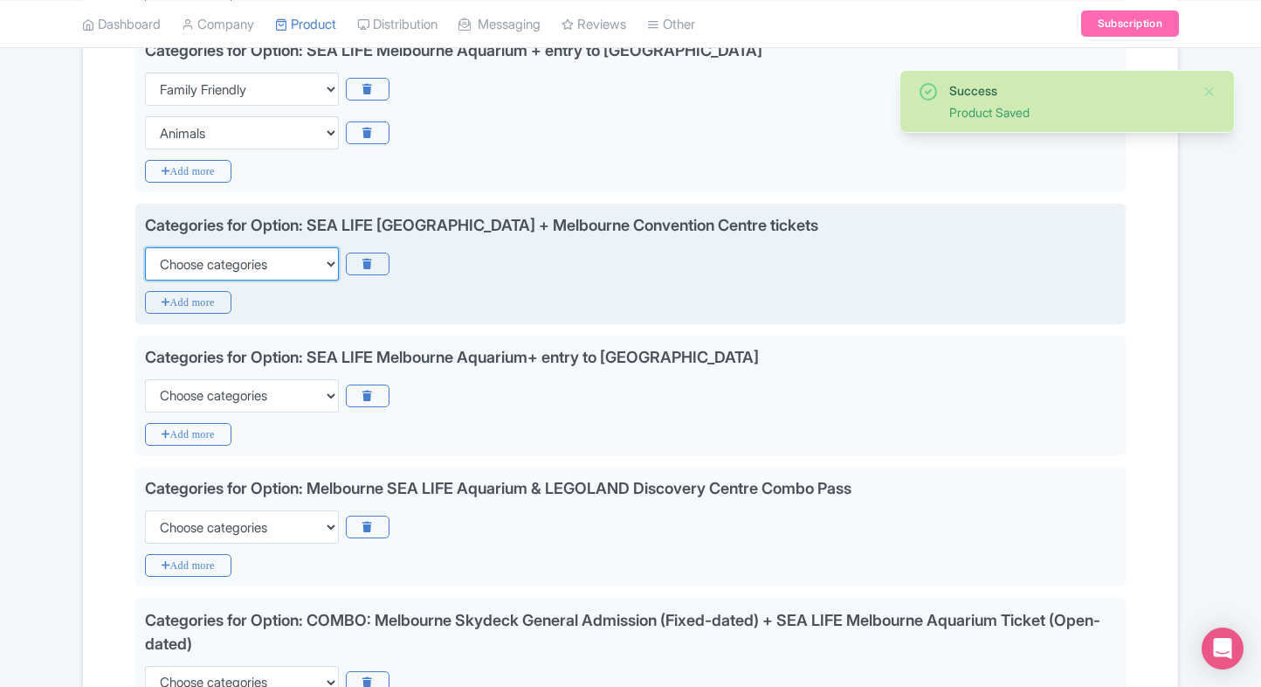
click at [293, 257] on select "Choose categories Adults Only Animals Audio Guide Beaches Bike Tours Boat Tours…" at bounding box center [242, 263] width 194 height 33
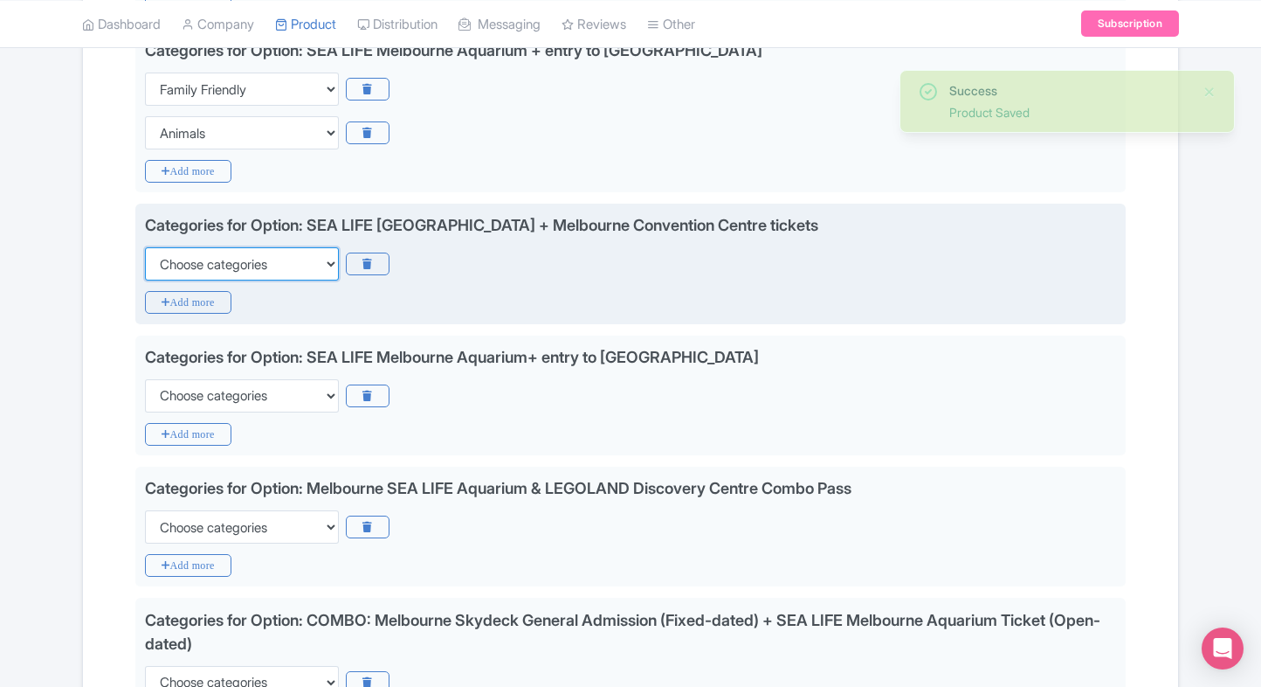
select select "family-friendly"
click at [145, 247] on select "Choose categories Adults Only Animals Audio Guide Beaches Bike Tours Boat Tours…" at bounding box center [242, 263] width 194 height 33
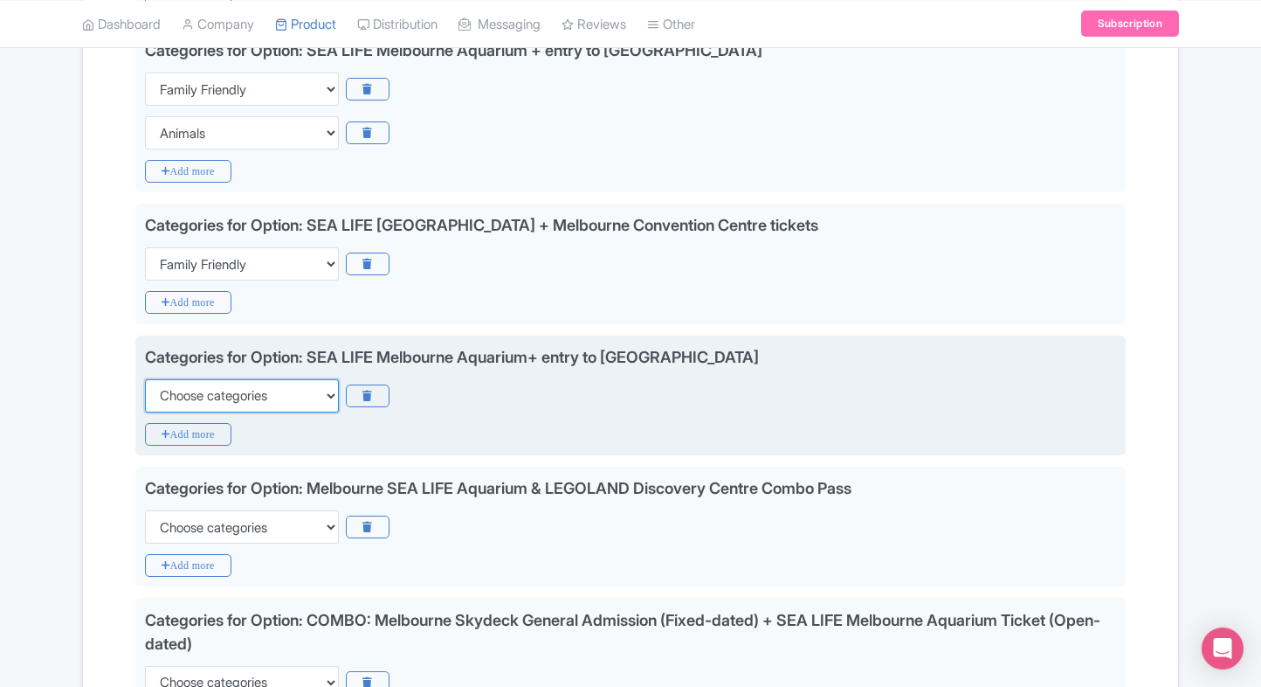
click at [241, 383] on select "Choose categories Adults Only Animals Audio Guide Beaches Bike Tours Boat Tours…" at bounding box center [242, 395] width 194 height 33
select select "family-friendly"
click at [145, 379] on select "Choose categories Adults Only Animals Audio Guide Beaches Bike Tours Boat Tours…" at bounding box center [242, 395] width 194 height 33
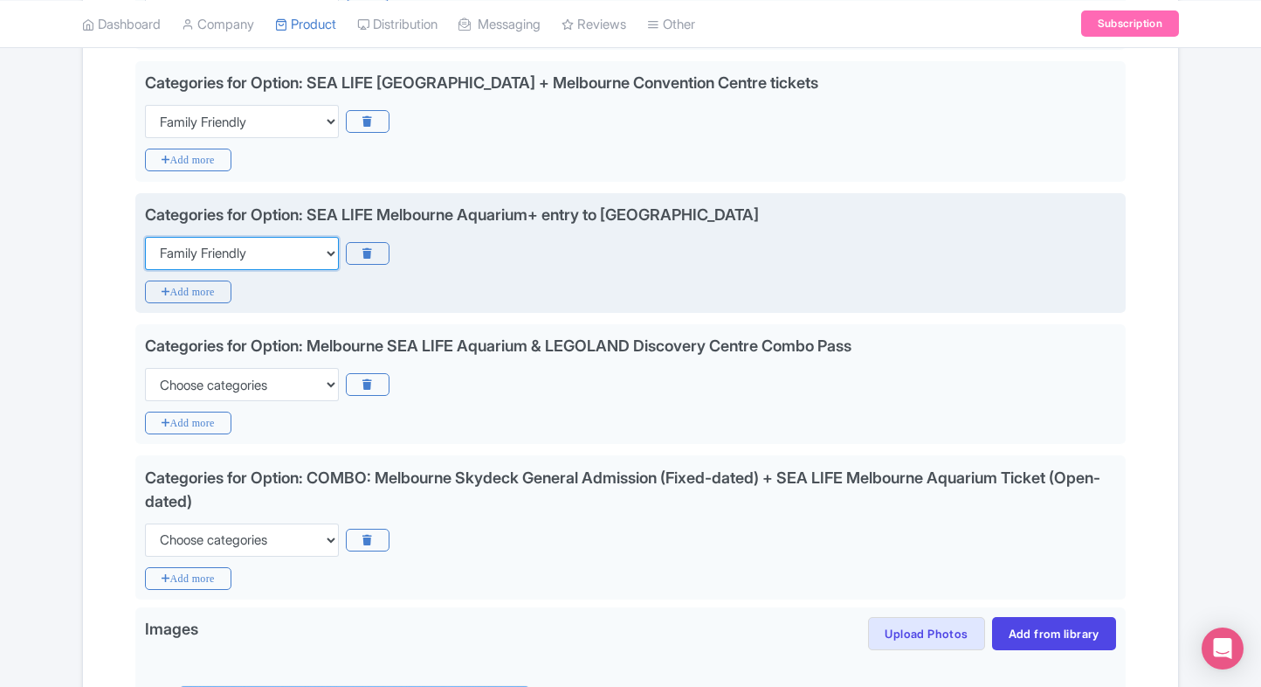
scroll to position [765, 0]
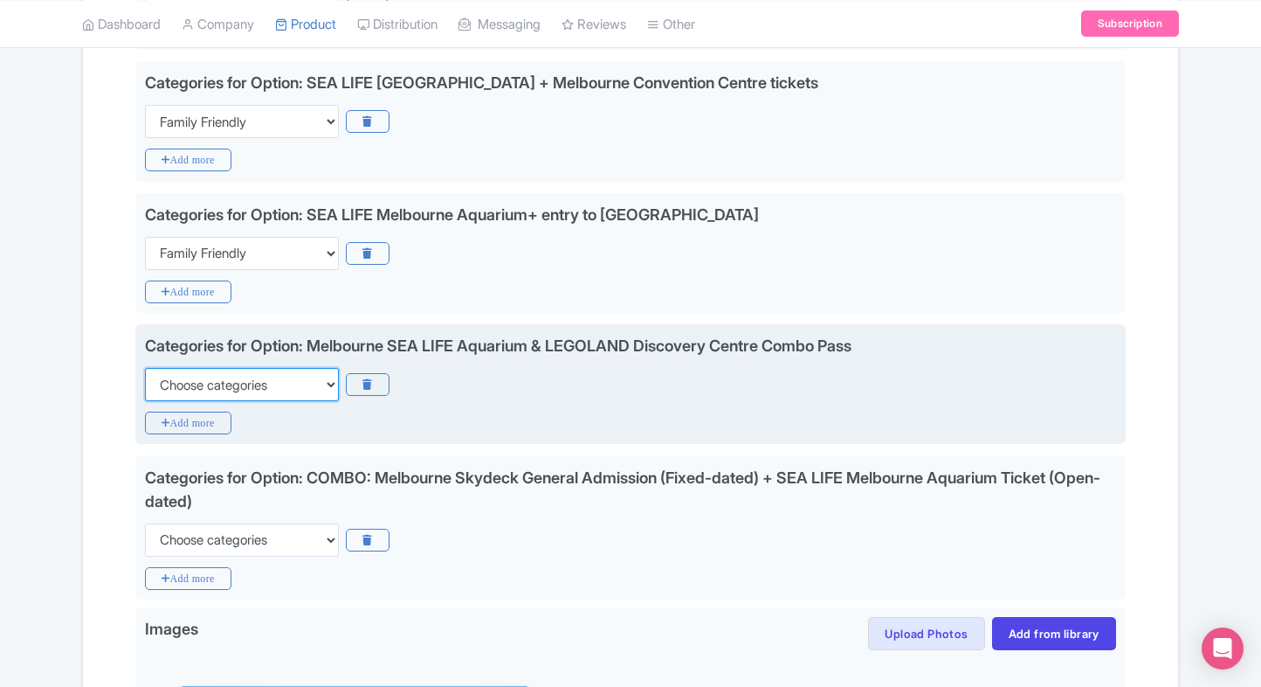
click at [241, 383] on select "Choose categories Adults Only Animals Audio Guide Beaches Bike Tours Boat Tours…" at bounding box center [242, 384] width 194 height 33
select select "family-friendly"
click at [145, 368] on select "Choose categories Adults Only Animals Audio Guide Beaches Bike Tours Boat Tours…" at bounding box center [242, 384] width 194 height 33
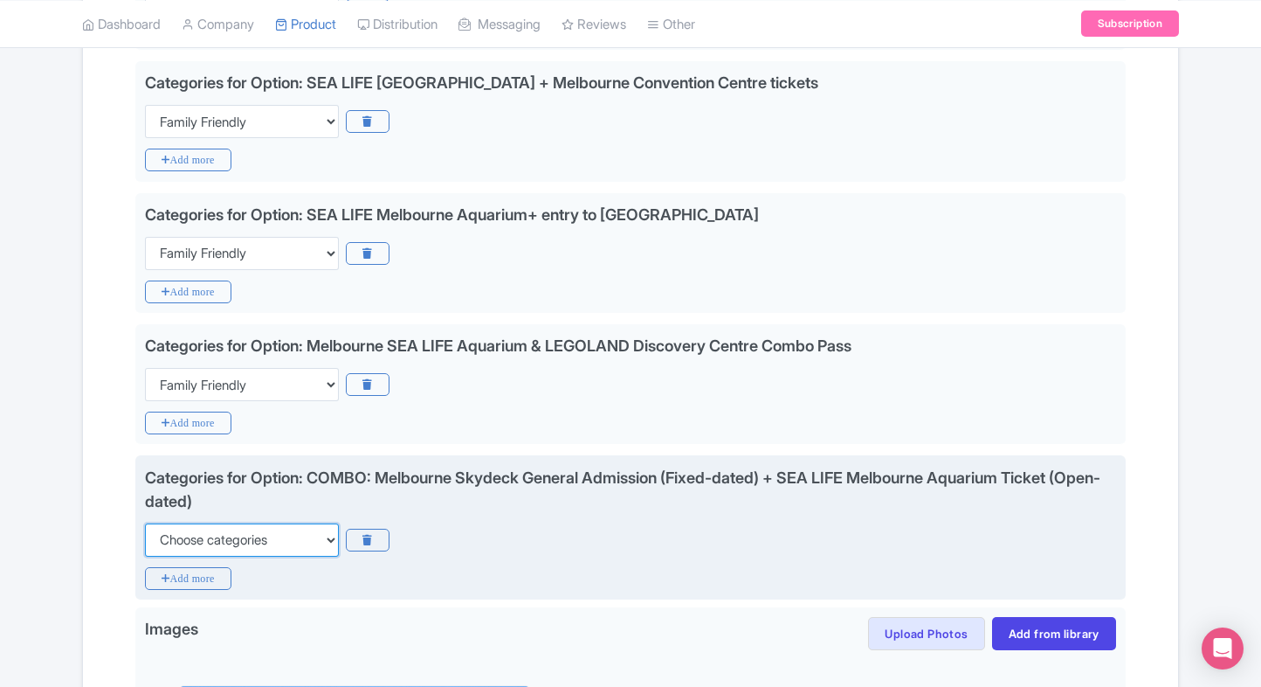
click at [199, 523] on select "Choose categories Adults Only Animals Audio Guide Beaches Bike Tours Boat Tours…" at bounding box center [242, 539] width 194 height 33
select select "family-friendly"
click at [145, 523] on select "Choose categories Adults Only Animals Audio Guide Beaches Bike Tours Boat Tours…" at bounding box center [242, 539] width 194 height 33
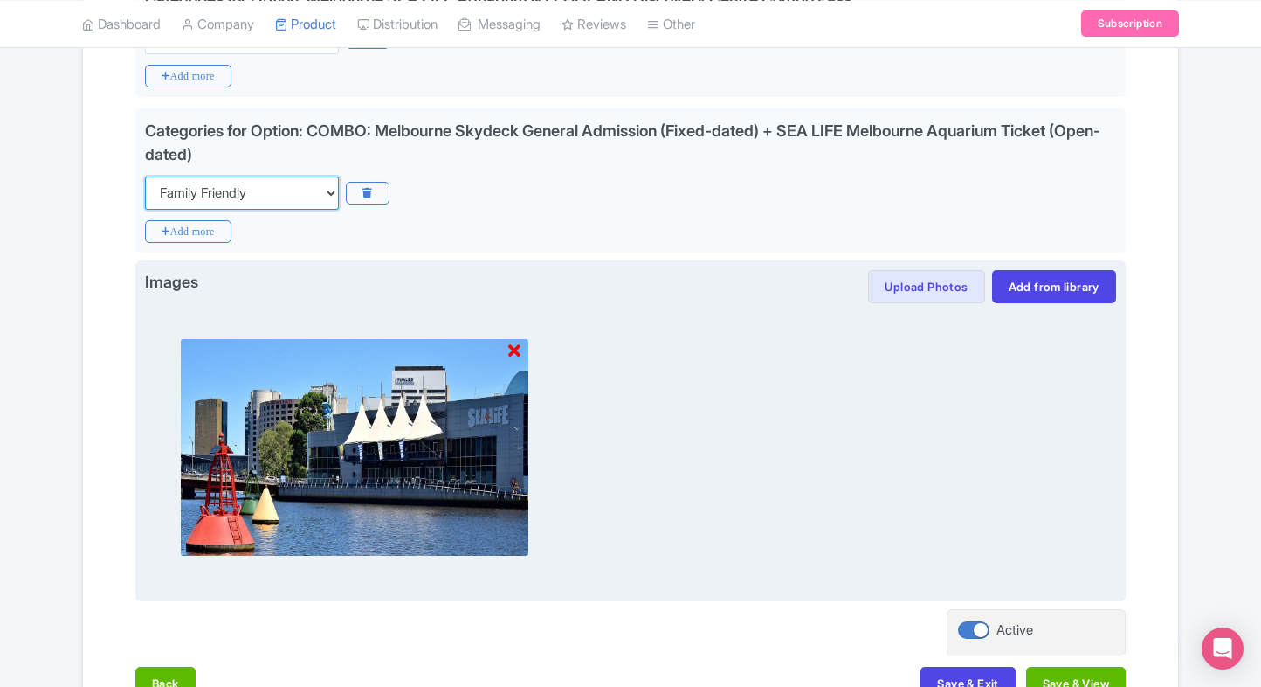
scroll to position [1223, 0]
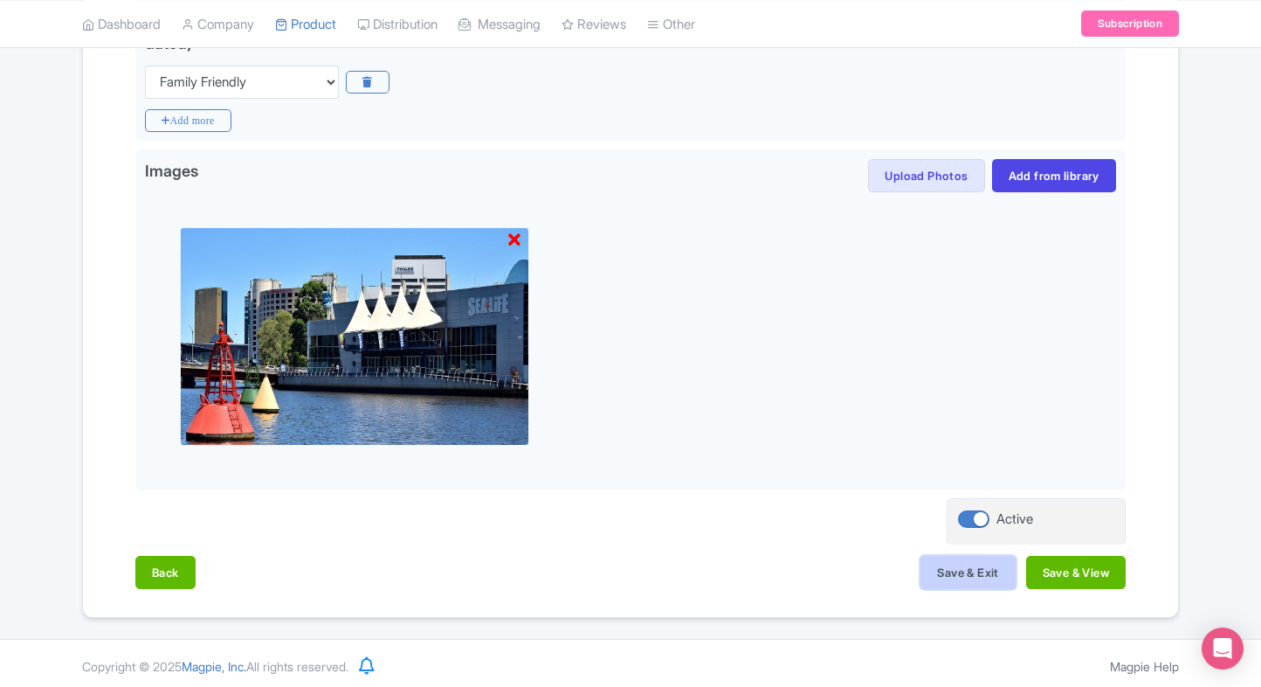
click at [982, 559] on button "Save & Exit" at bounding box center [968, 572] width 94 height 33
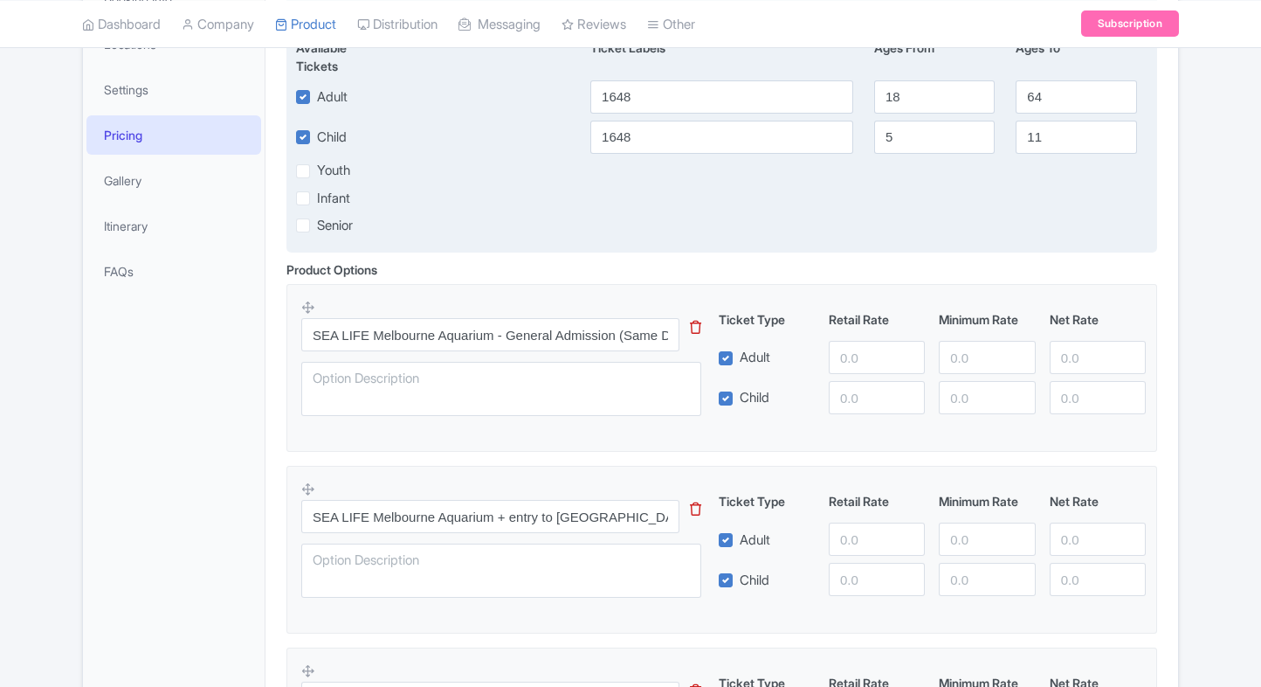
scroll to position [374, 0]
click at [678, 89] on input "1648" at bounding box center [721, 96] width 263 height 33
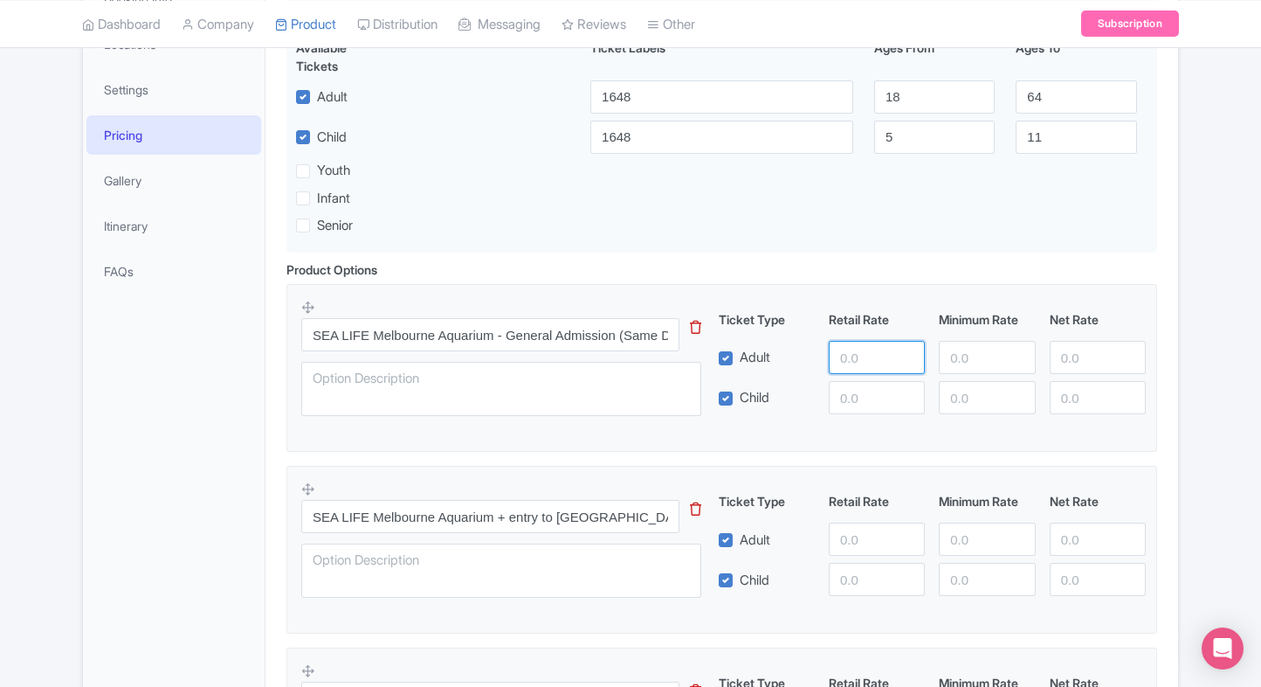
paste input "1648"
click at [859, 349] on input "1648" at bounding box center [877, 357] width 96 height 33
type input "1648"
paste input "1648"
click at [866, 394] on input "1648" at bounding box center [877, 397] width 96 height 33
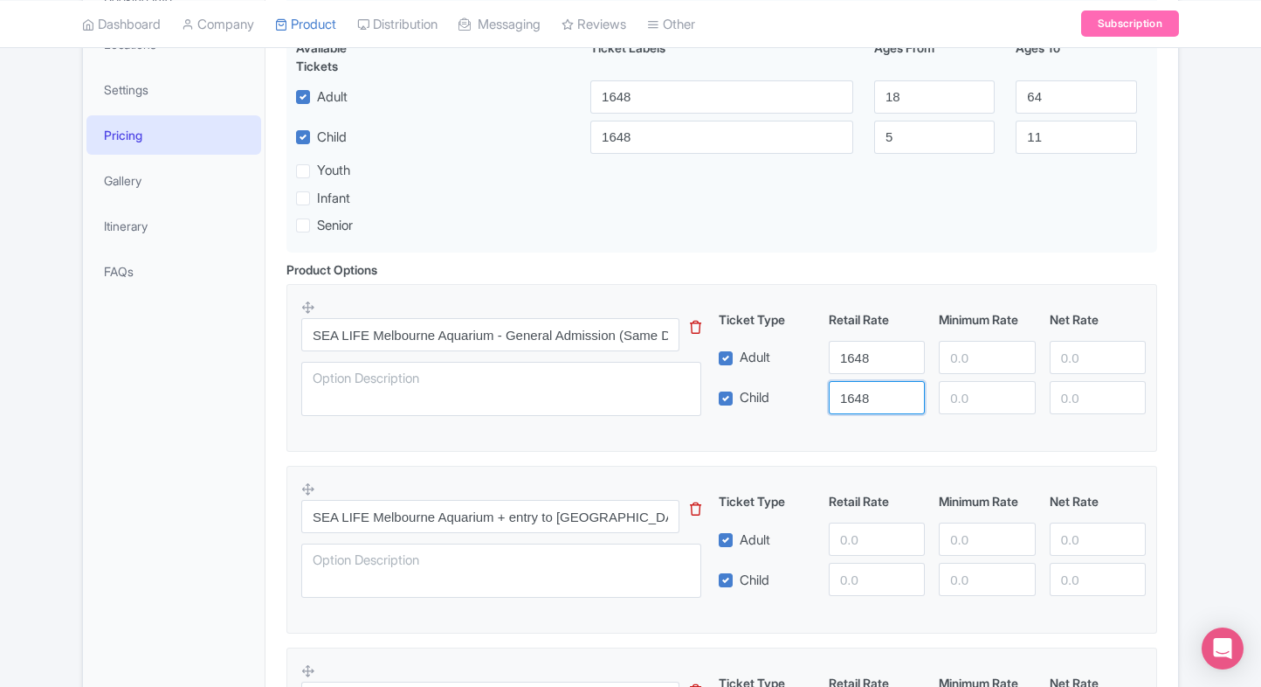
type input "1648"
paste input "1648"
click at [954, 357] on input "1648" at bounding box center [987, 357] width 96 height 33
type input "1648"
paste input "1648"
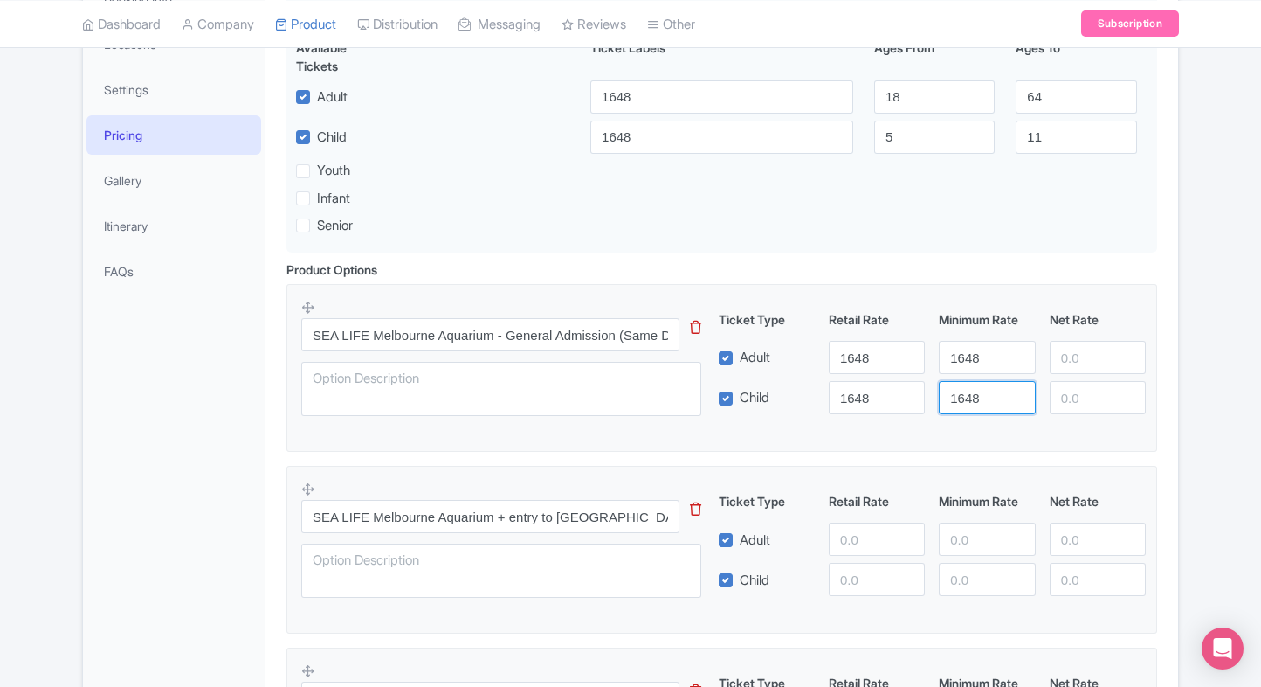
click at [977, 400] on input "1648" at bounding box center [987, 397] width 96 height 33
type input "1648"
paste input "1648"
click at [1081, 343] on input "1648" at bounding box center [1098, 357] width 96 height 33
type input "1648"
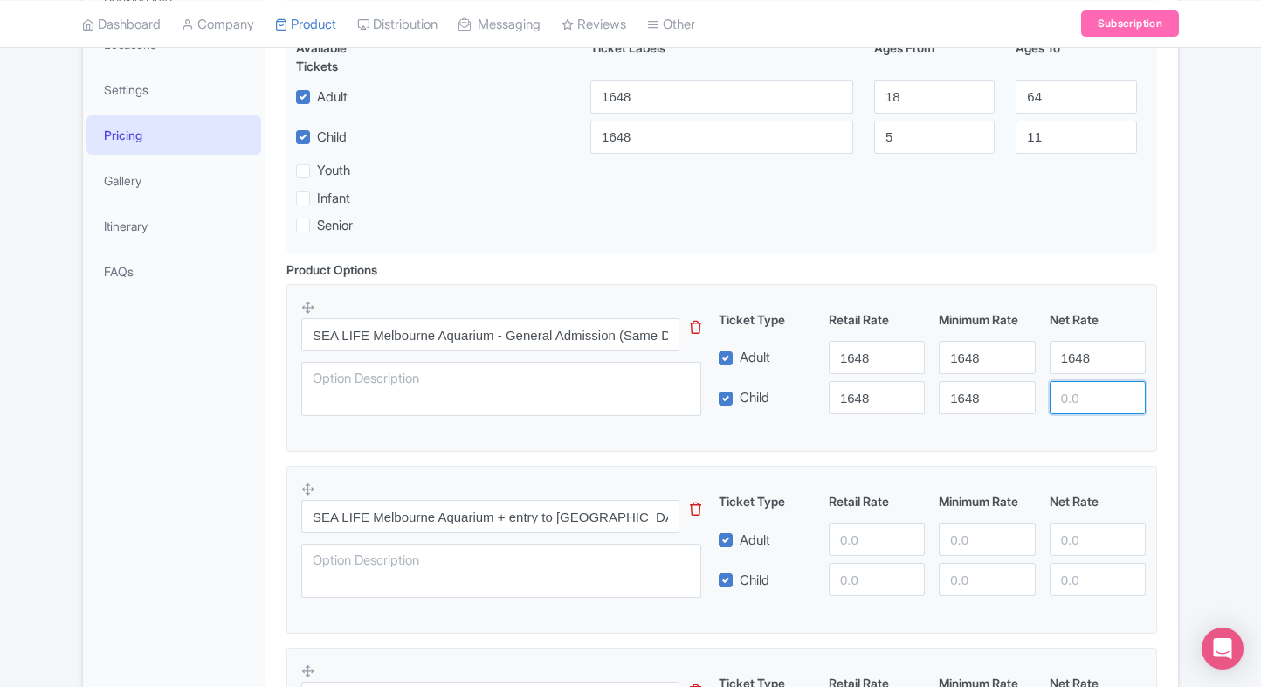
paste input "1648"
click at [1083, 394] on input "1648" at bounding box center [1098, 397] width 96 height 33
type input "1648"
click at [1169, 371] on div "SEA LIFE Melbourne Aquarium Ticket Name * i SEA LIFE Melbourne Aquarium Ticket …" at bounding box center [722, 699] width 913 height 1559
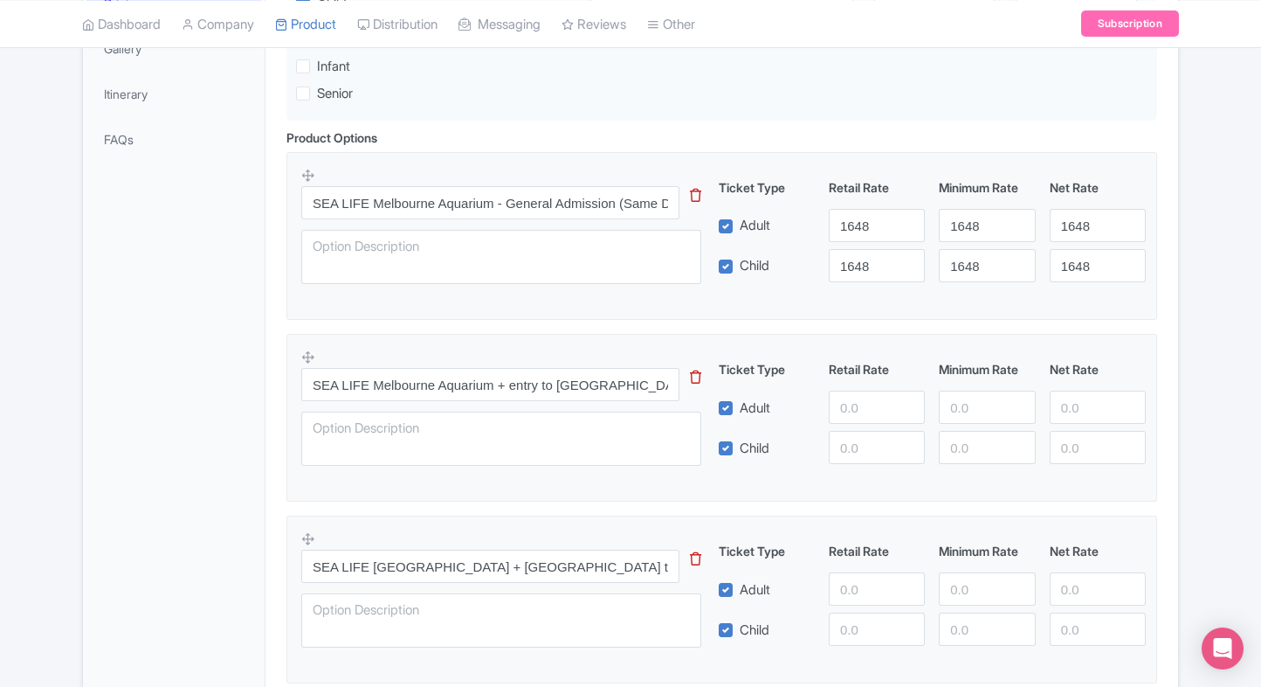
scroll to position [520, 0]
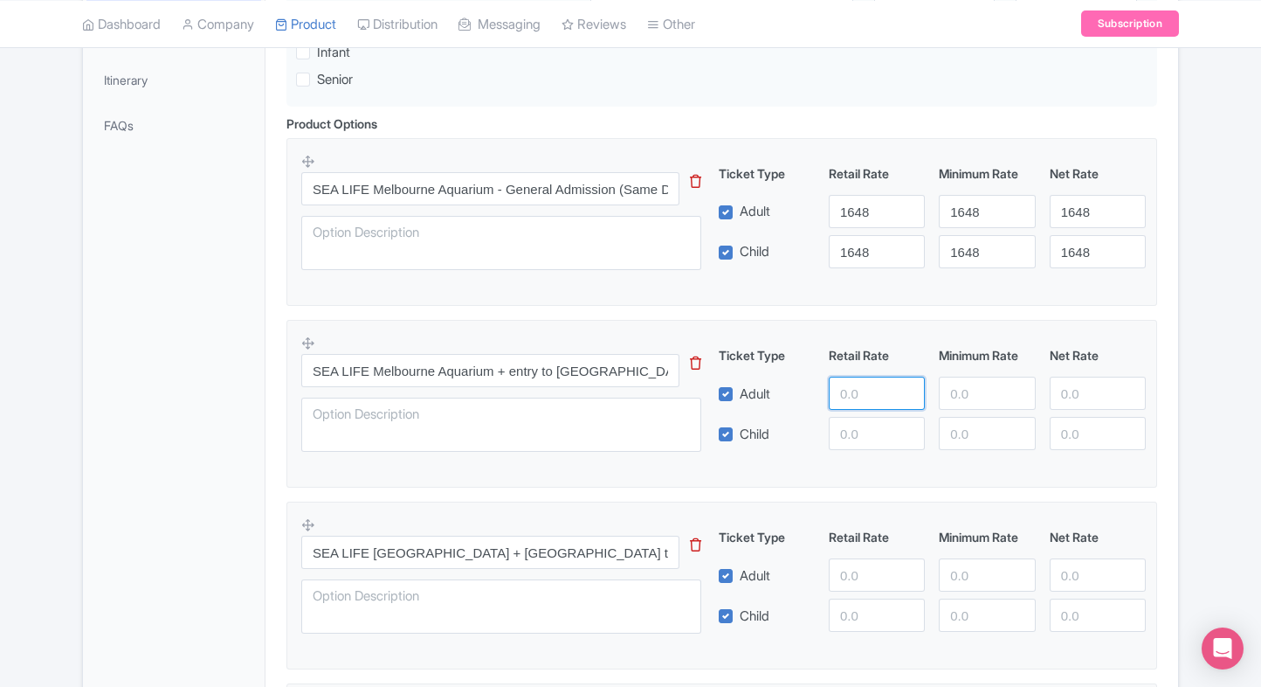
click at [865, 383] on input "number" at bounding box center [877, 392] width 96 height 33
type input "1900"
paste input "1900"
click at [867, 432] on input "1900" at bounding box center [877, 433] width 96 height 33
type input "1900"
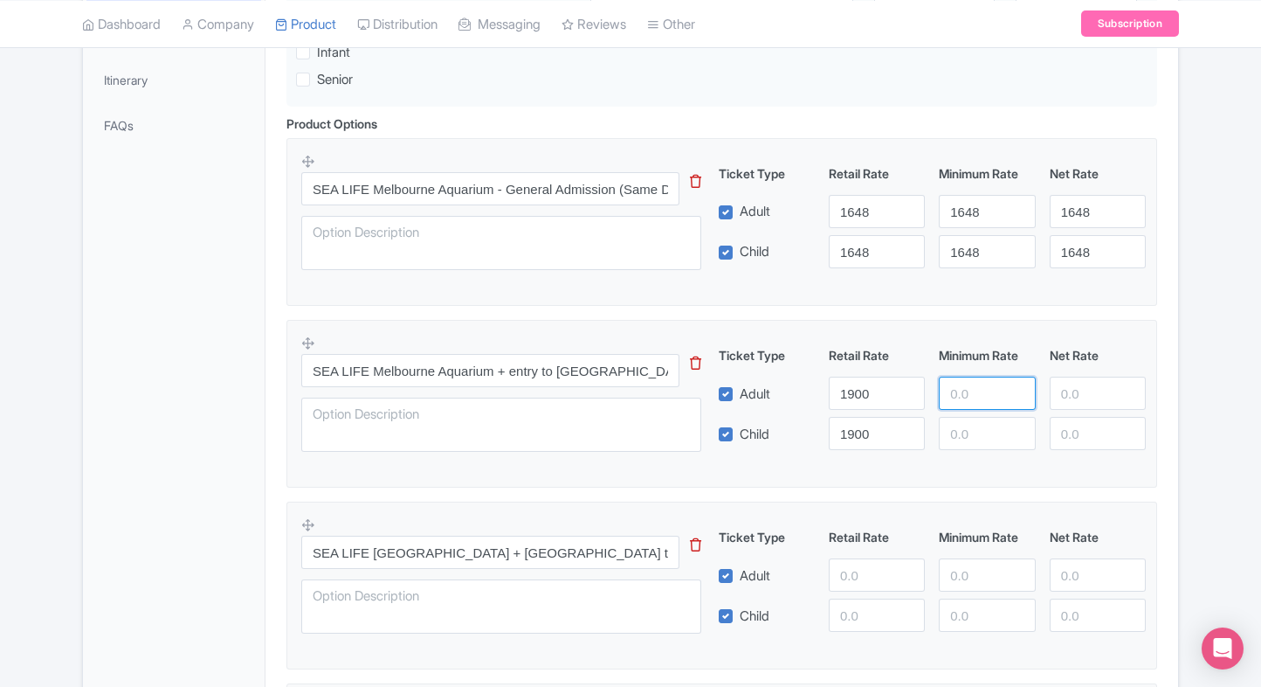
paste input "1900"
click at [956, 386] on input "1900" at bounding box center [987, 392] width 96 height 33
type input "1900"
click at [963, 414] on div "Ticket Type Retail Rate Minimum Rate Net Rate Adult 1900 1900 Child 1900 This t…" at bounding box center [932, 398] width 421 height 104
paste input "1900"
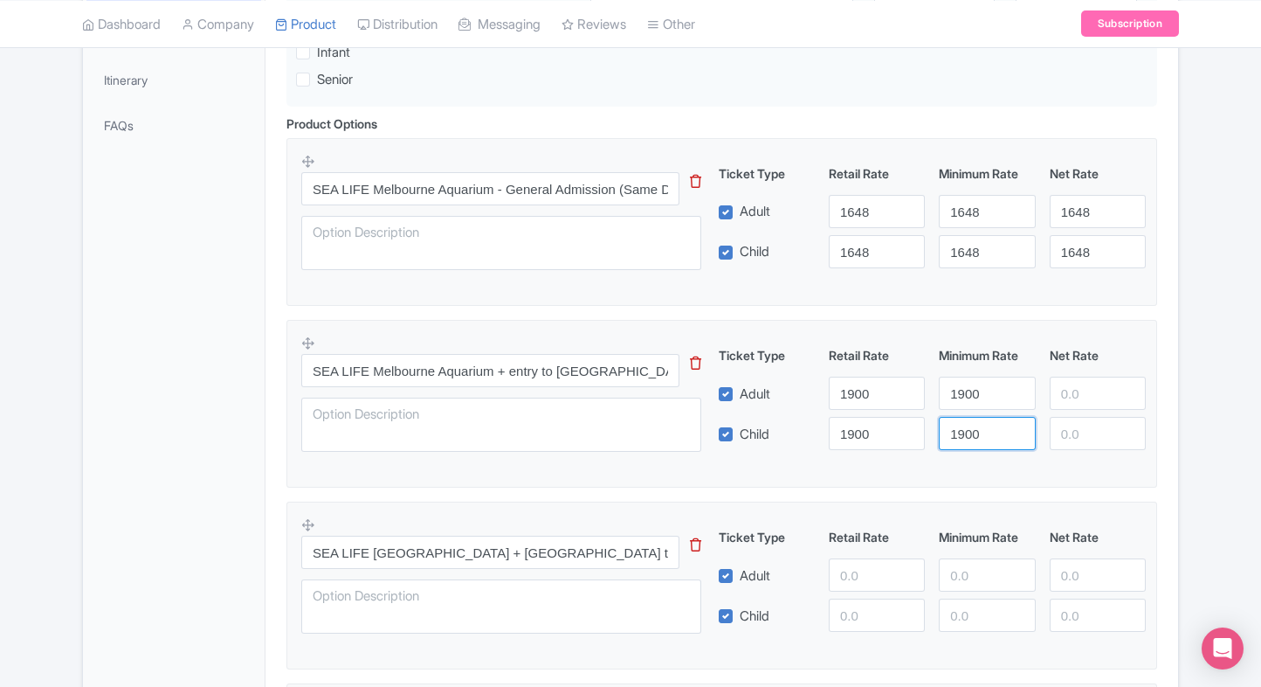
click at [970, 421] on input "1900" at bounding box center [987, 433] width 96 height 33
type input "1900"
paste input "1900"
click at [1086, 383] on input "1900" at bounding box center [1098, 392] width 96 height 33
type input "1900"
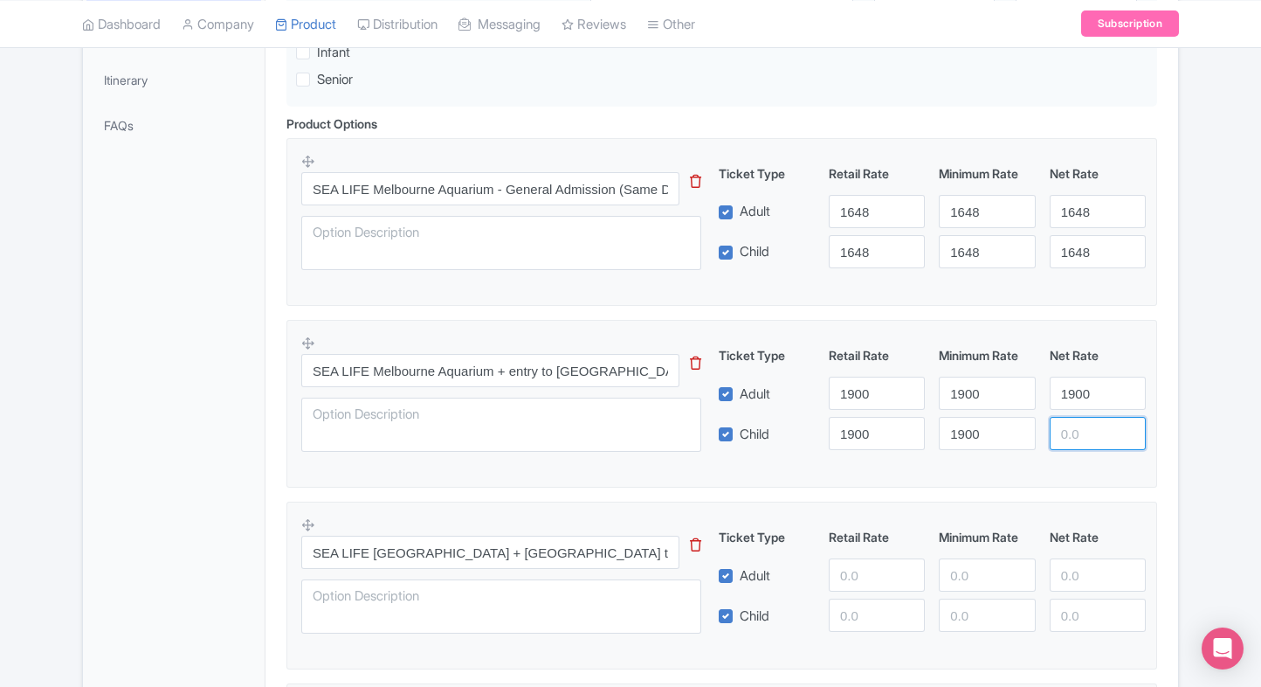
paste input "1900"
click at [1087, 445] on input "1900" at bounding box center [1098, 433] width 96 height 33
type input "1900"
click at [1172, 430] on div "SEA LIFE Melbourne Aquarium Ticket Name * i SEA LIFE Melbourne Aquarium Ticket …" at bounding box center [722, 553] width 913 height 1559
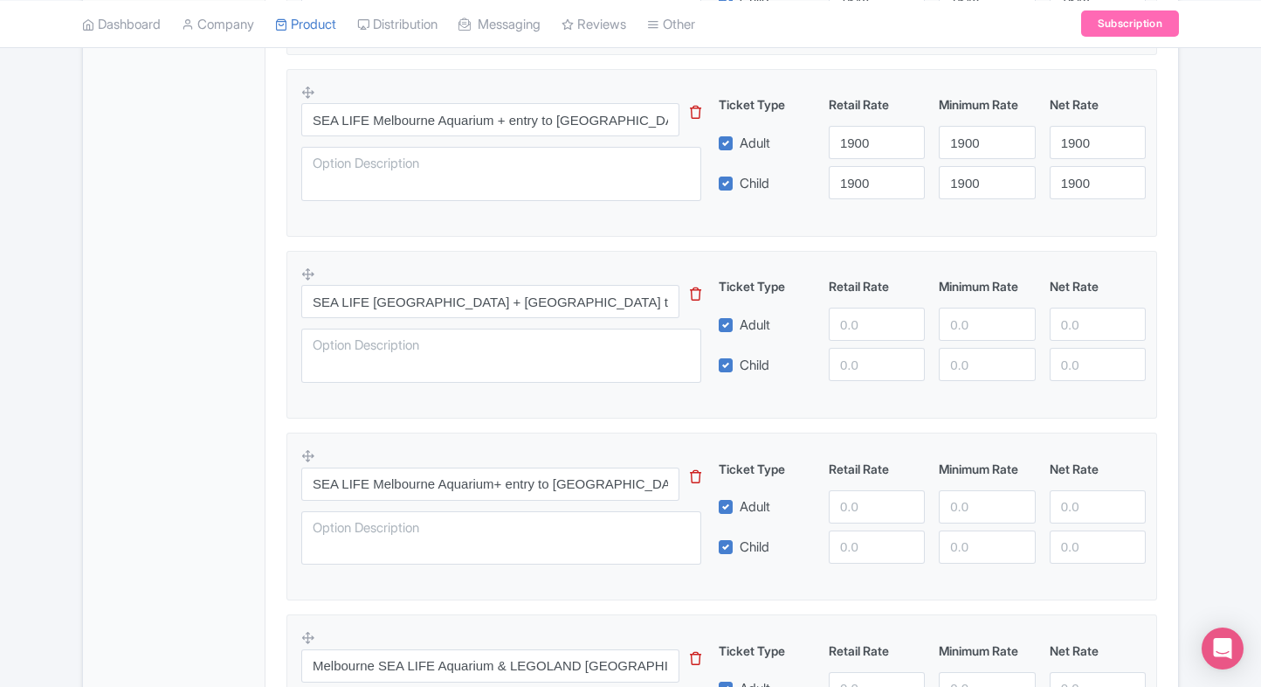
scroll to position [765, 0]
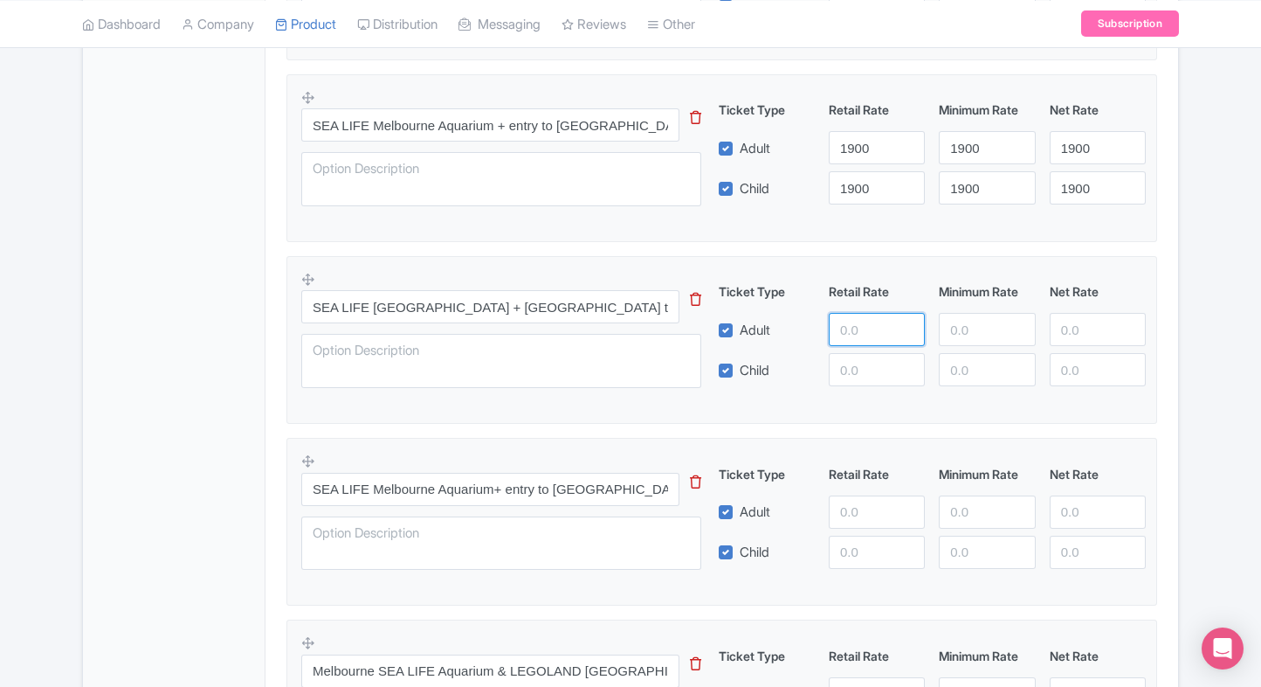
click at [853, 329] on input "number" at bounding box center [877, 329] width 96 height 33
paste input "number"
type input "2100"
click at [855, 356] on input "number" at bounding box center [877, 369] width 96 height 33
paste input "2100"
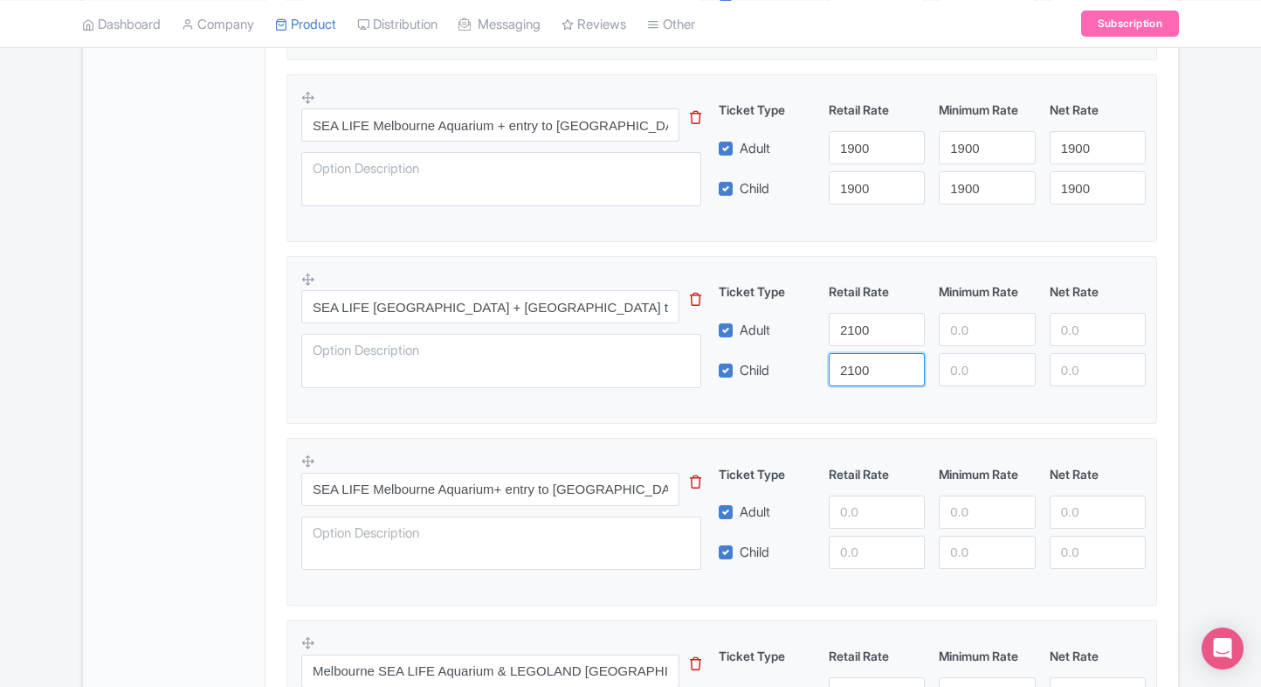
type input "2100"
paste input "2100"
click at [985, 326] on input "2100" at bounding box center [987, 329] width 96 height 33
type input "2100"
paste input "2100"
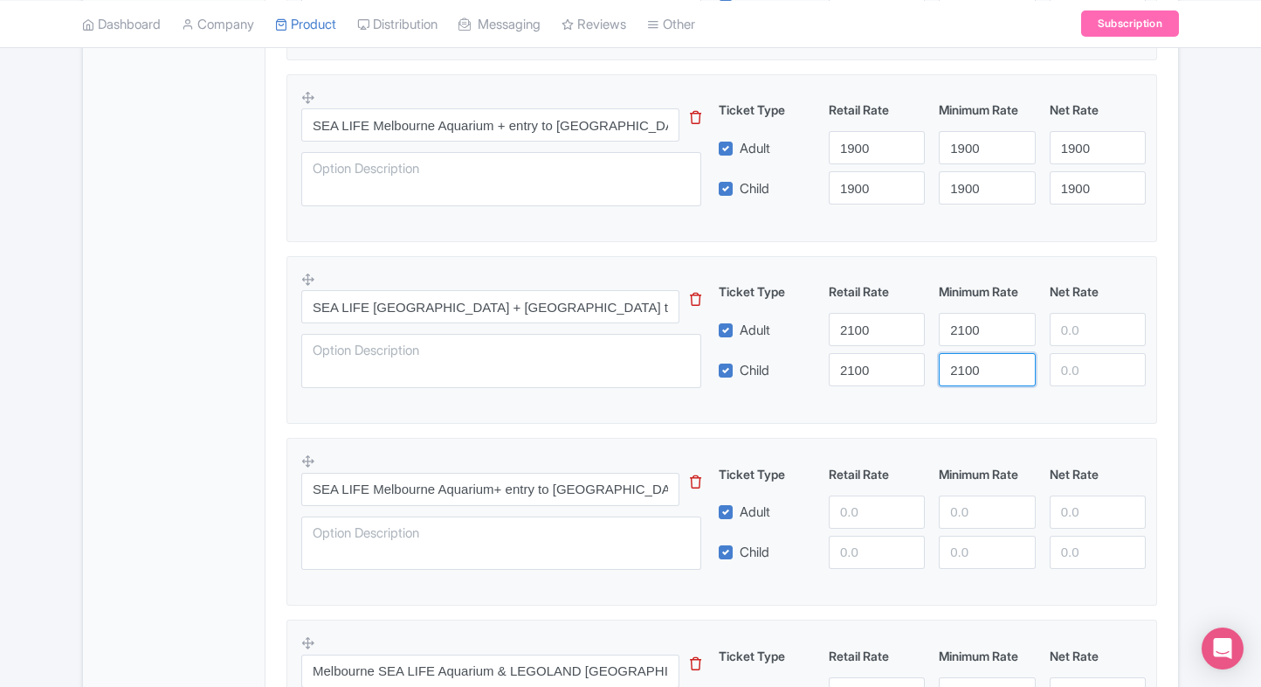
drag, startPoint x: 982, startPoint y: 375, endPoint x: 1077, endPoint y: 331, distance: 104.8
click at [1077, 331] on div "Ticket Type Retail Rate Minimum Rate Net Rate Adult 2100 2100 Child 2100 2100 T…" at bounding box center [932, 334] width 421 height 104
type input "2100"
paste input "2100"
click at [1077, 331] on input "2100" at bounding box center [1098, 329] width 96 height 33
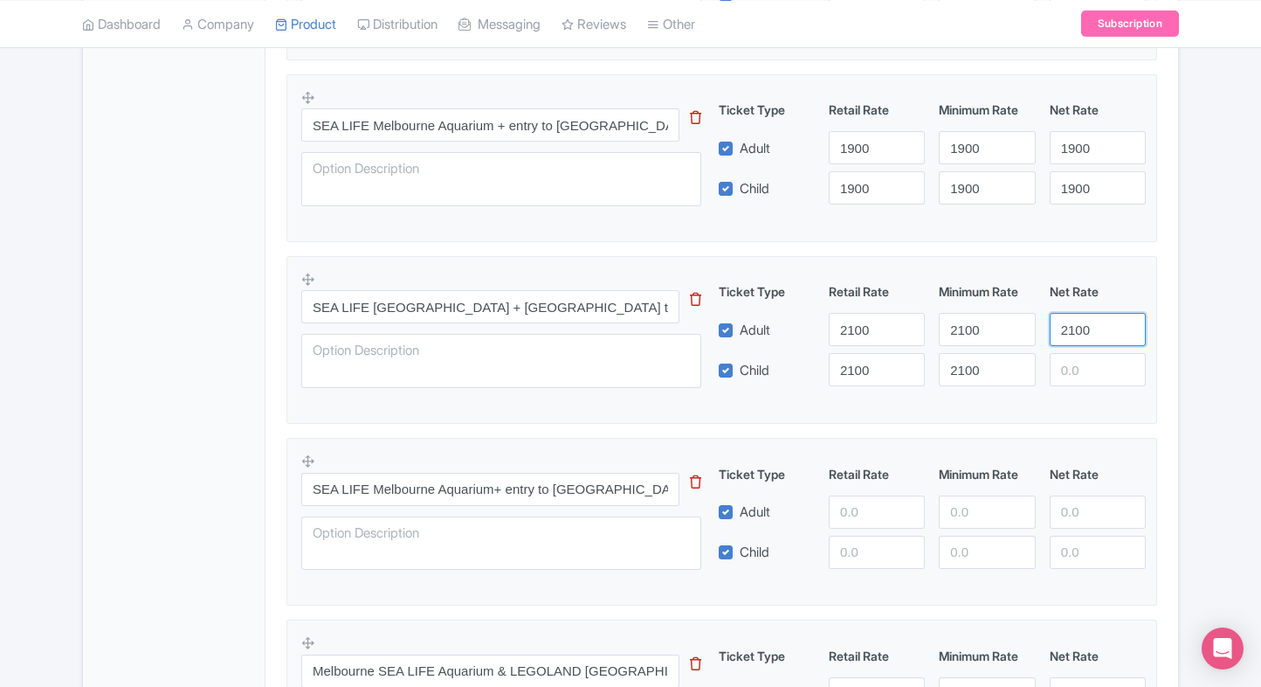
type input "2100"
paste input "2100"
click at [1077, 369] on input "2100" at bounding box center [1098, 369] width 96 height 33
type input "2100"
click at [1189, 337] on div "← Back to Products SEA LIFE Melbourne Aquarium Ticket ID# IJZBAD Content Distri…" at bounding box center [631, 243] width 1118 height 1689
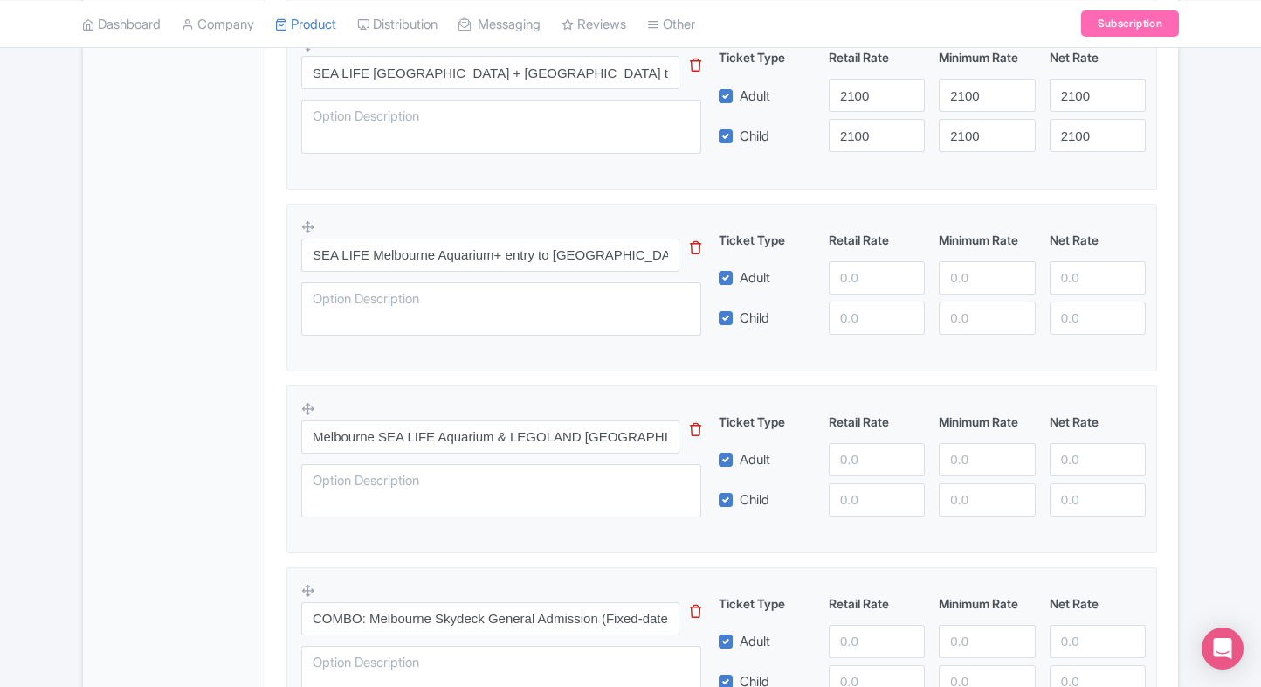
scroll to position [1023, 0]
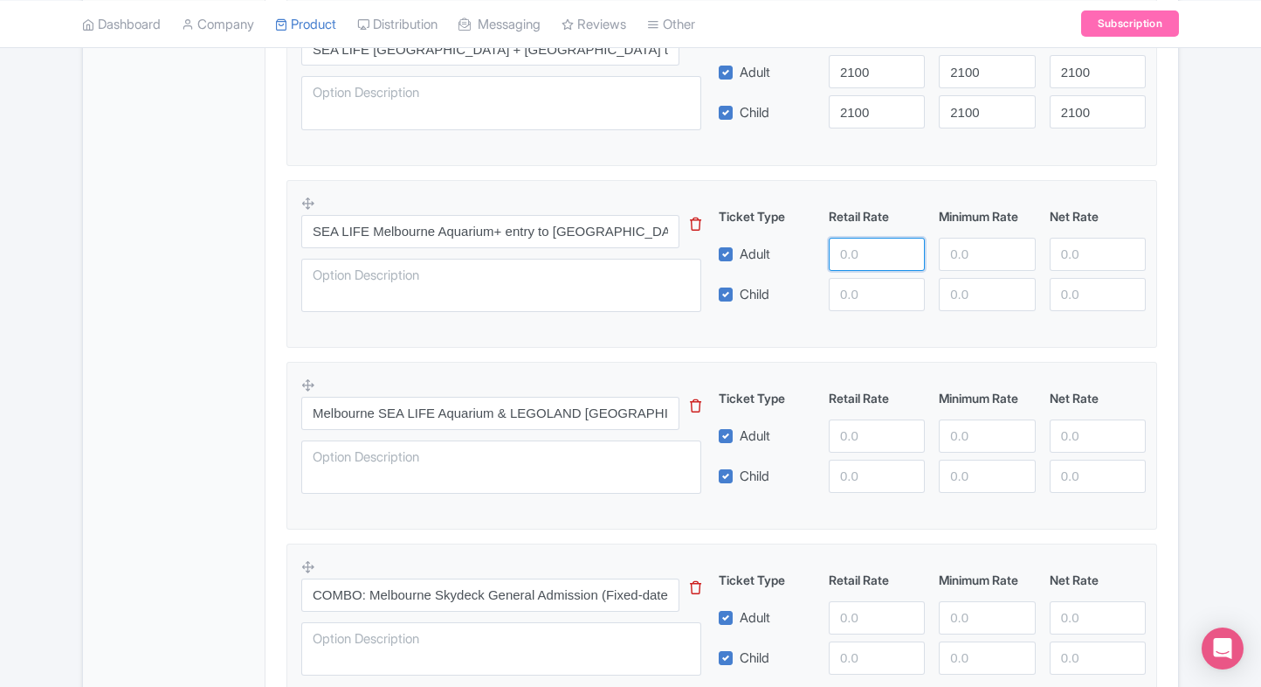
click at [857, 259] on input "number" at bounding box center [877, 254] width 96 height 33
type input "2300"
paste input "2300"
click at [867, 306] on input "2300" at bounding box center [877, 294] width 96 height 33
paste input "2300"
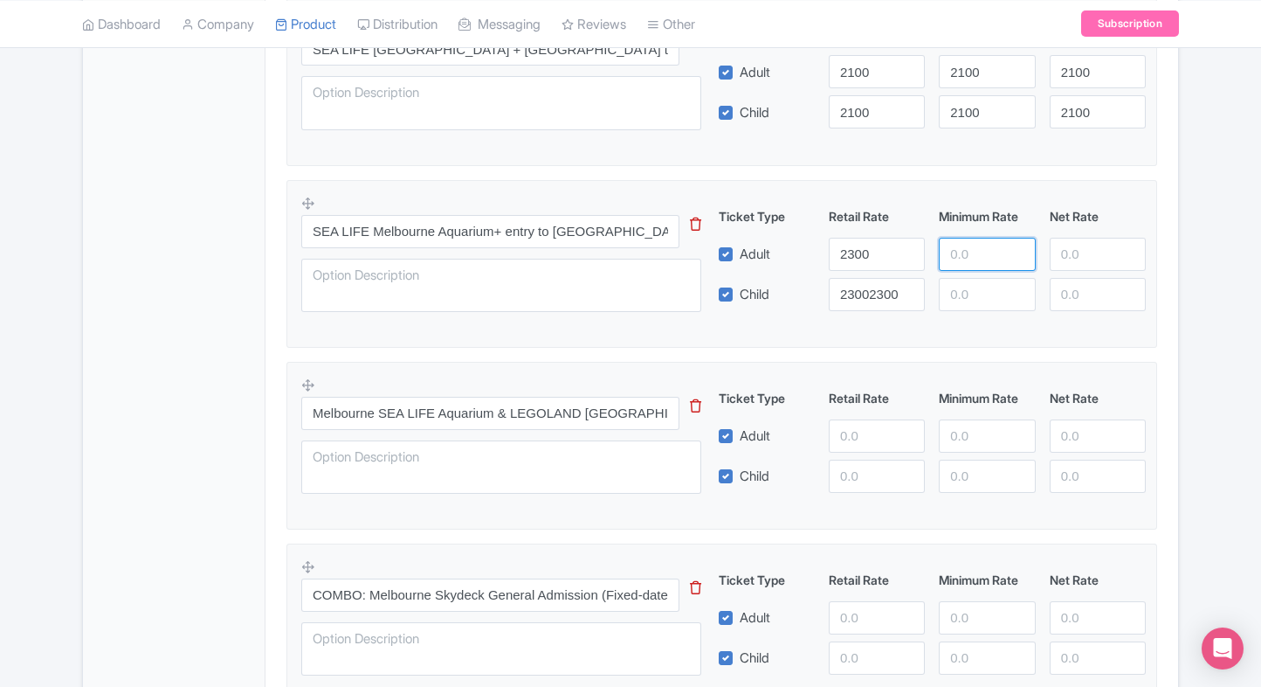
drag, startPoint x: 971, startPoint y: 260, endPoint x: 971, endPoint y: 274, distance: 14.0
click at [971, 274] on div "Ticket Type Retail Rate Minimum Rate Net Rate Adult 2300 Child 23002300 This ti…" at bounding box center [932, 259] width 421 height 104
click at [891, 278] on input "23002300" at bounding box center [877, 294] width 96 height 33
type input "2300"
paste input "2300"
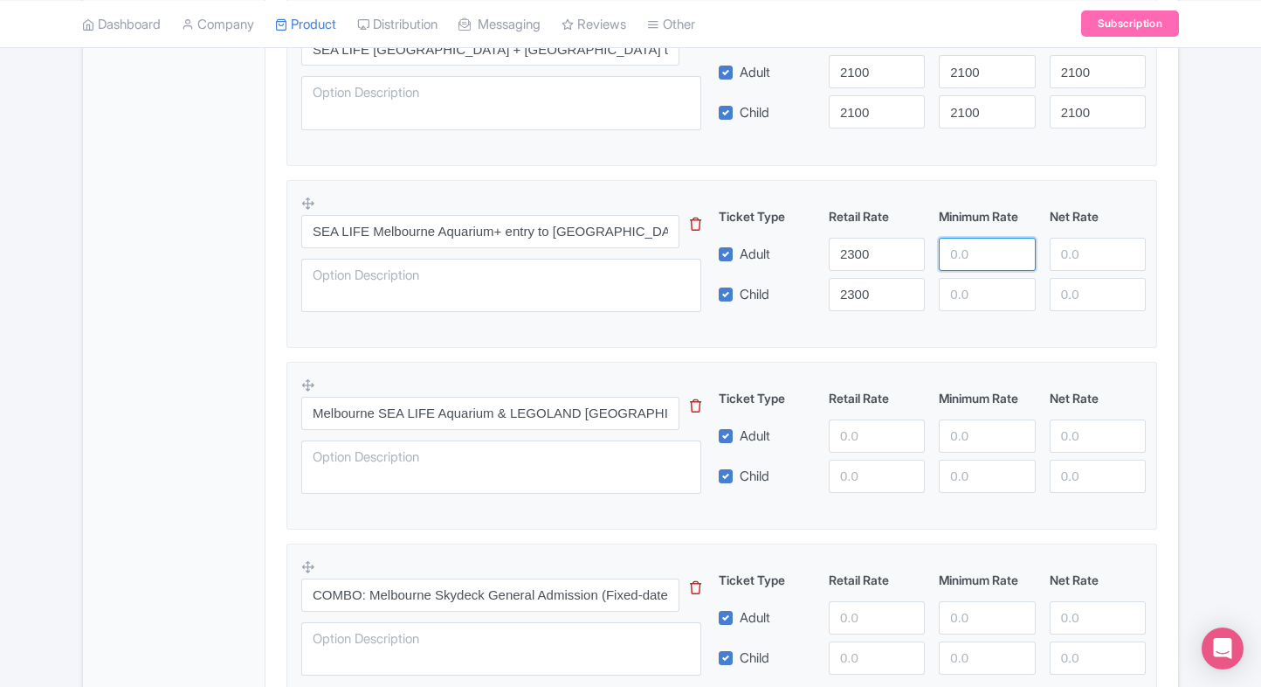
click at [970, 239] on input "number" at bounding box center [987, 254] width 96 height 33
type input "2300"
paste input "2300"
click at [971, 290] on input "2300" at bounding box center [987, 294] width 96 height 33
type input "2300"
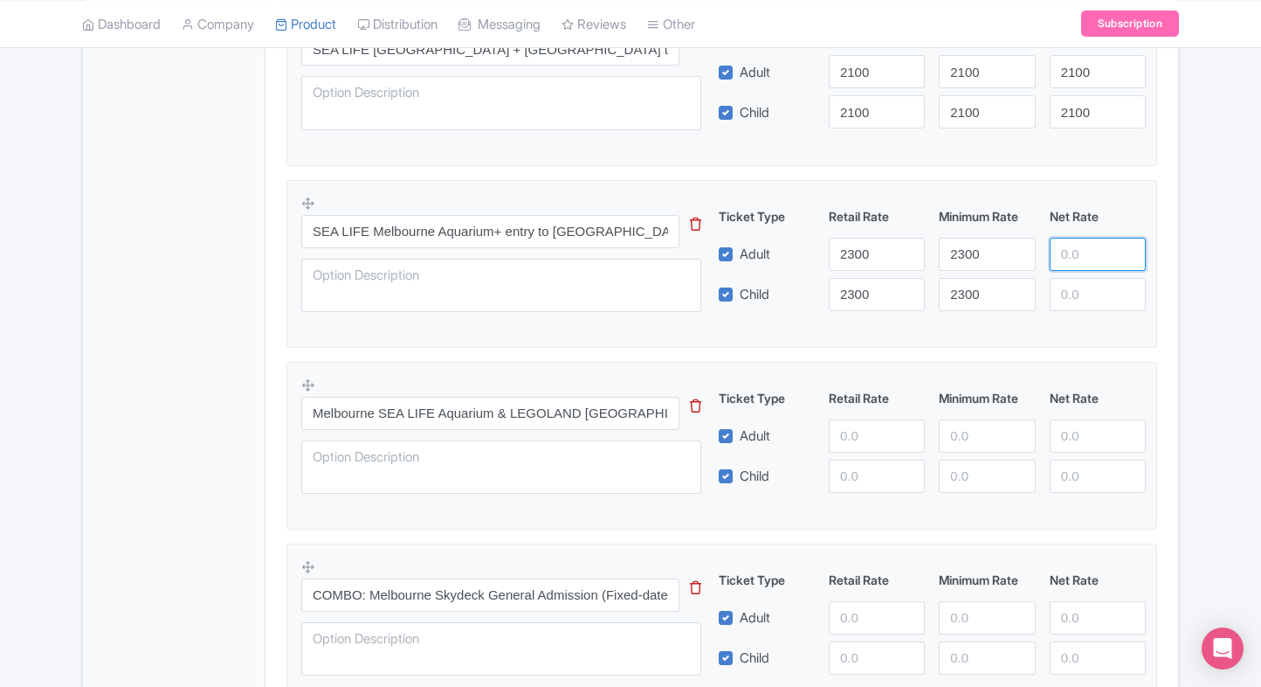
paste input "2300"
click at [1065, 267] on input "2300" at bounding box center [1098, 254] width 96 height 33
type input "2300"
paste input "2300"
click at [1068, 281] on input "2300" at bounding box center [1098, 294] width 96 height 33
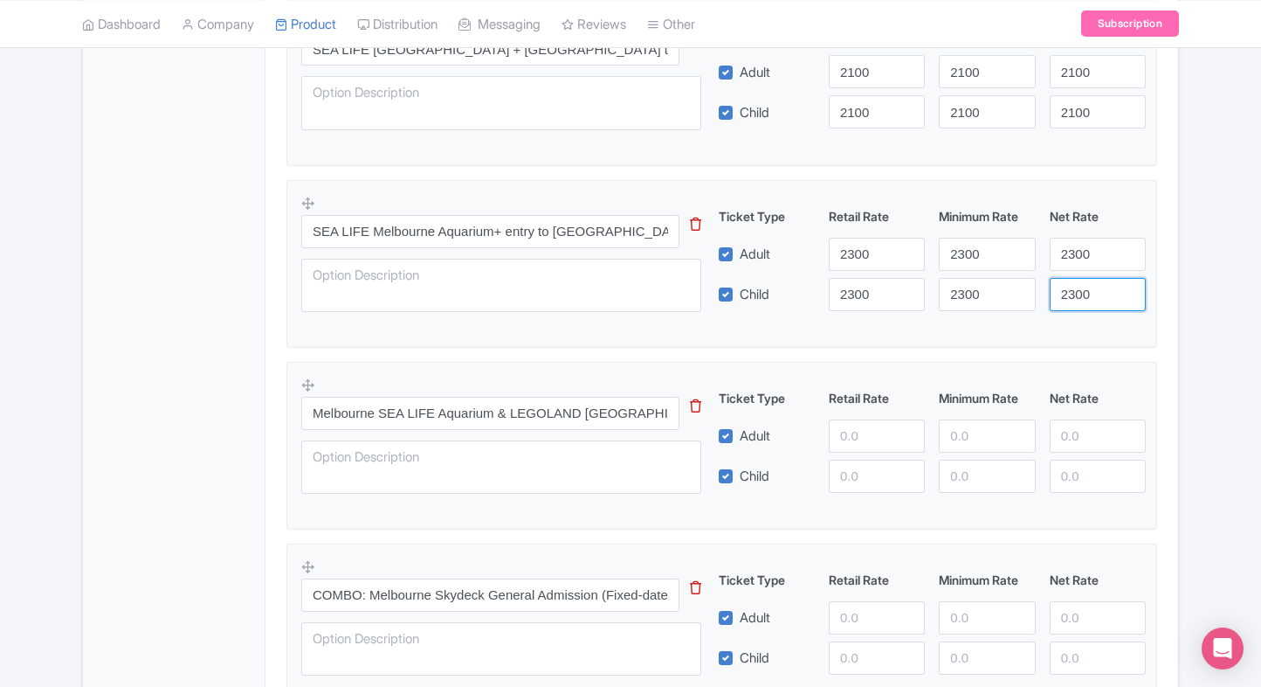
type input "2300"
click at [1170, 267] on div "SEA LIFE Melbourne Aquarium Ticket Name * i SEA LIFE Melbourne Aquarium Ticket …" at bounding box center [722, 50] width 913 height 1559
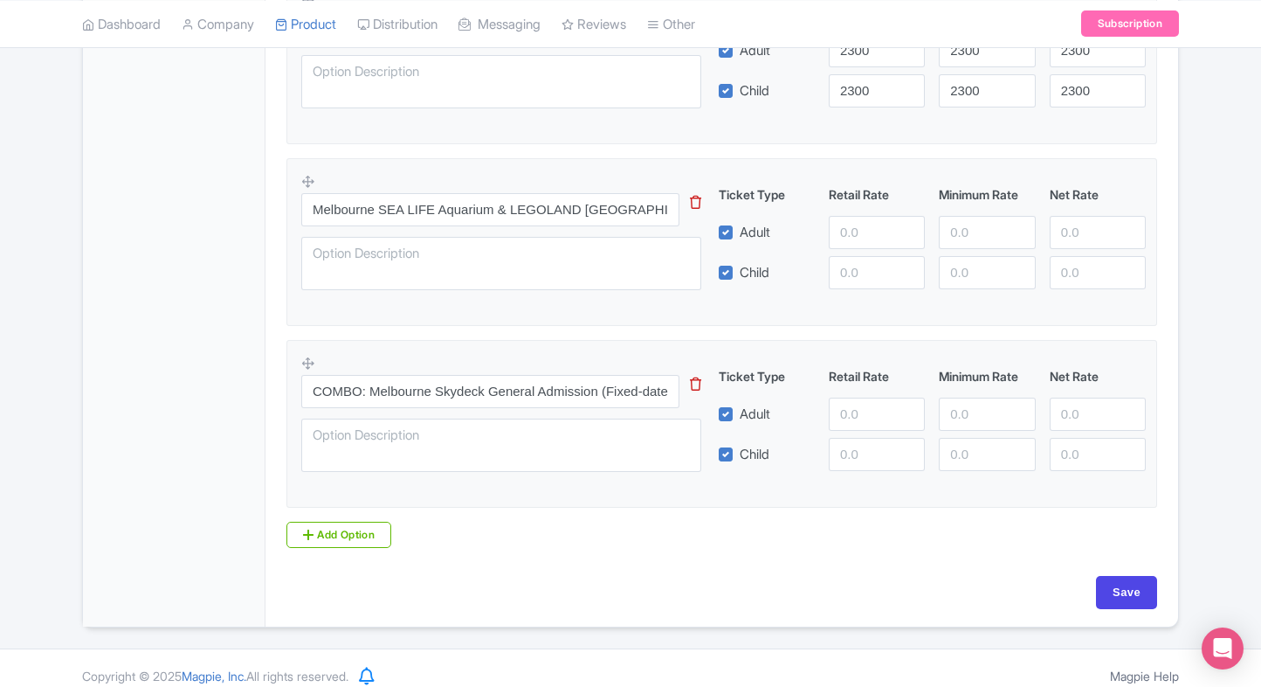
scroll to position [1239, 0]
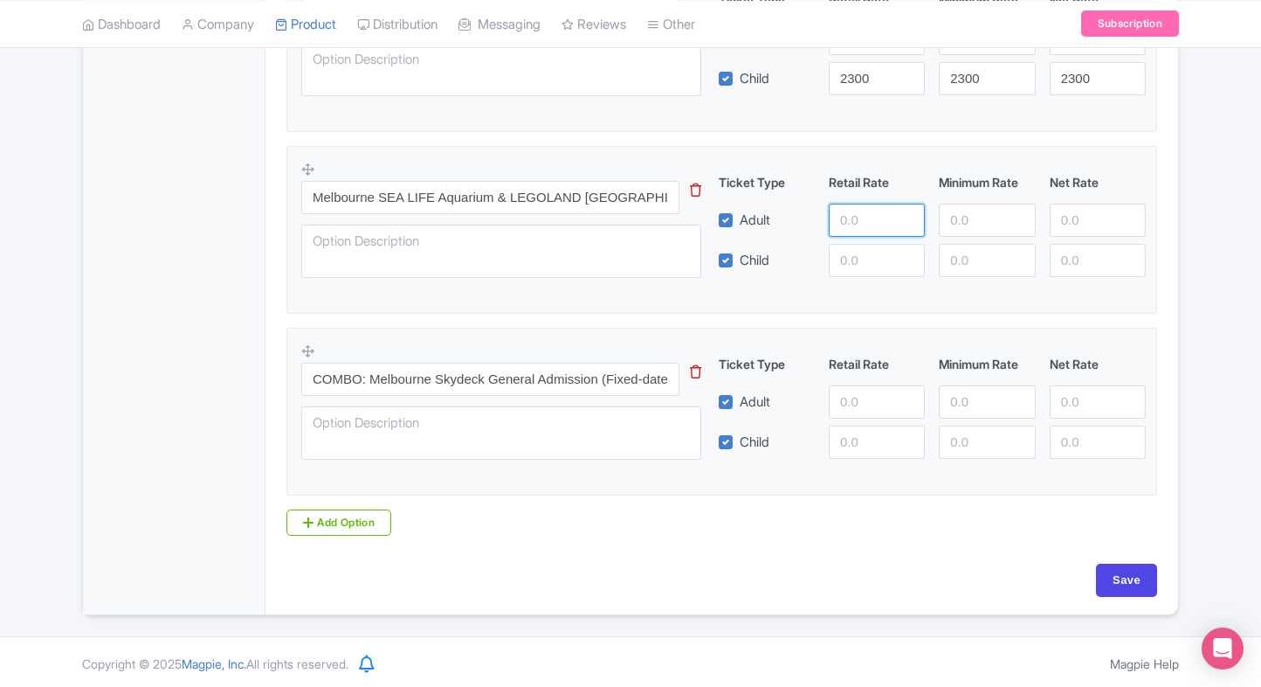
click at [847, 215] on input "number" at bounding box center [877, 220] width 96 height 33
type input "2950"
paste input "2950"
click at [860, 269] on input "2950" at bounding box center [877, 260] width 96 height 33
type input "2950"
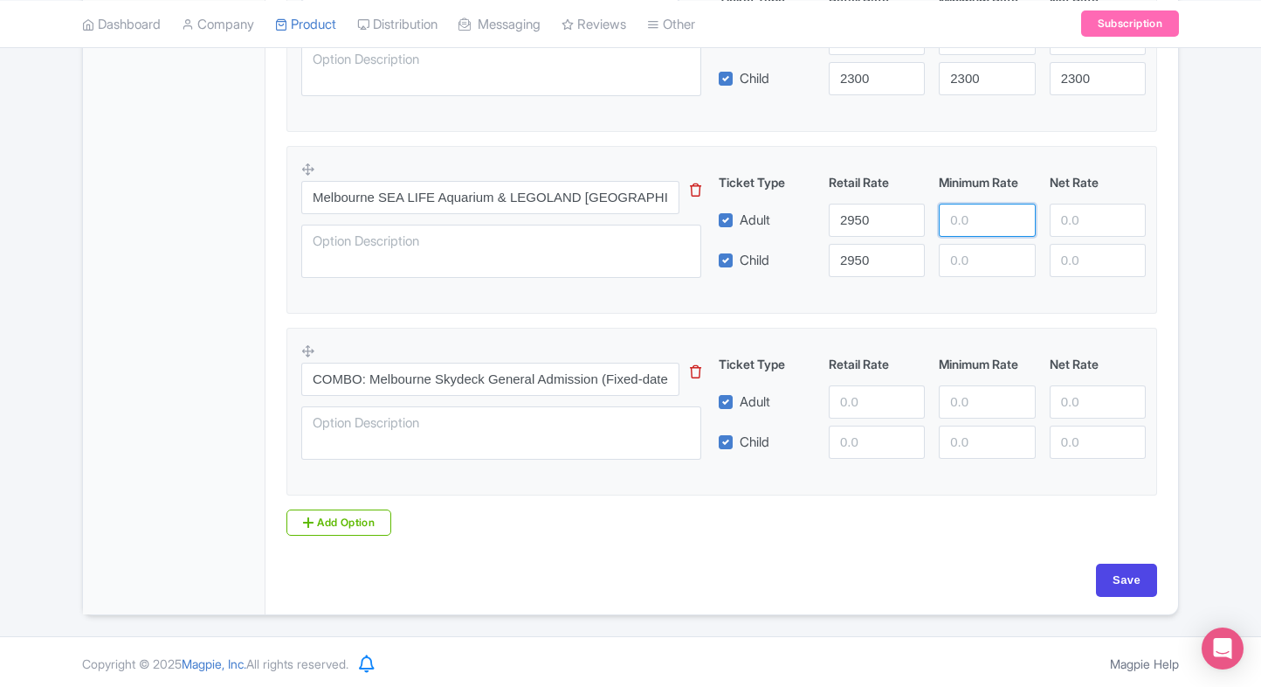
paste input "2950"
click at [957, 233] on input "number" at bounding box center [987, 220] width 96 height 33
type input "2950"
click at [961, 244] on input "number" at bounding box center [987, 260] width 96 height 33
paste input "2950"
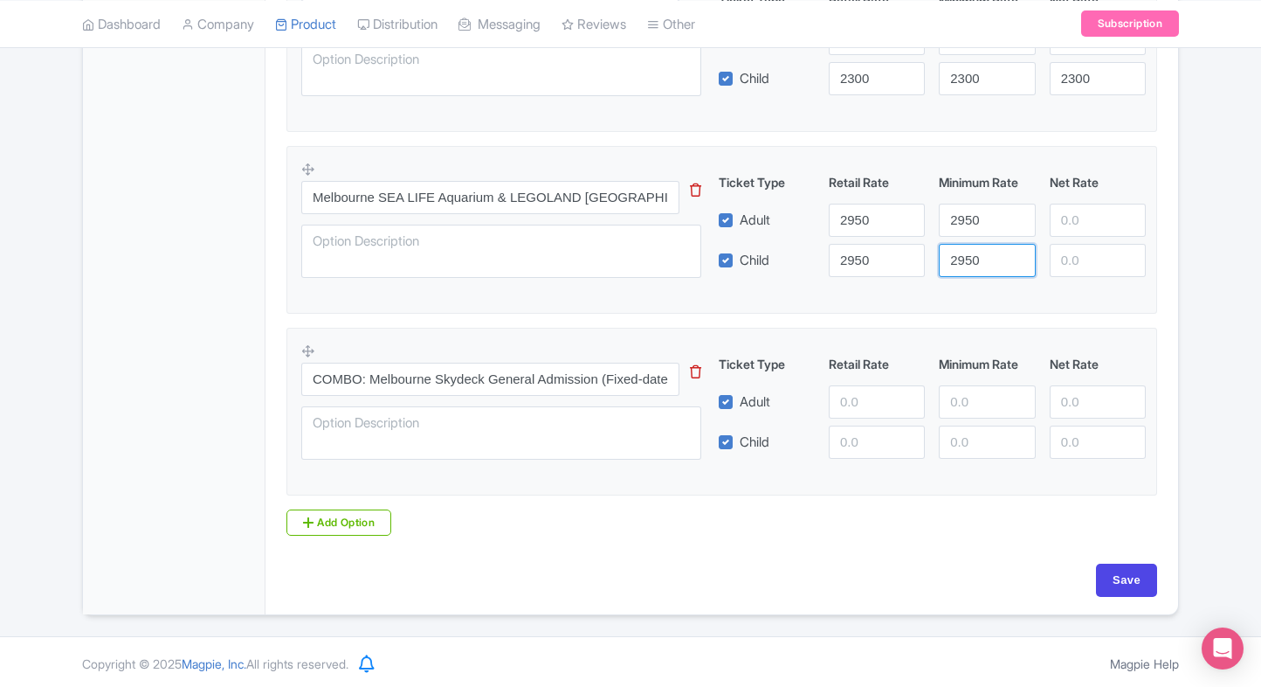
type input "2950"
paste input "2950"
click at [1115, 210] on input "number" at bounding box center [1098, 220] width 96 height 33
type input "2950"
paste input "2950"
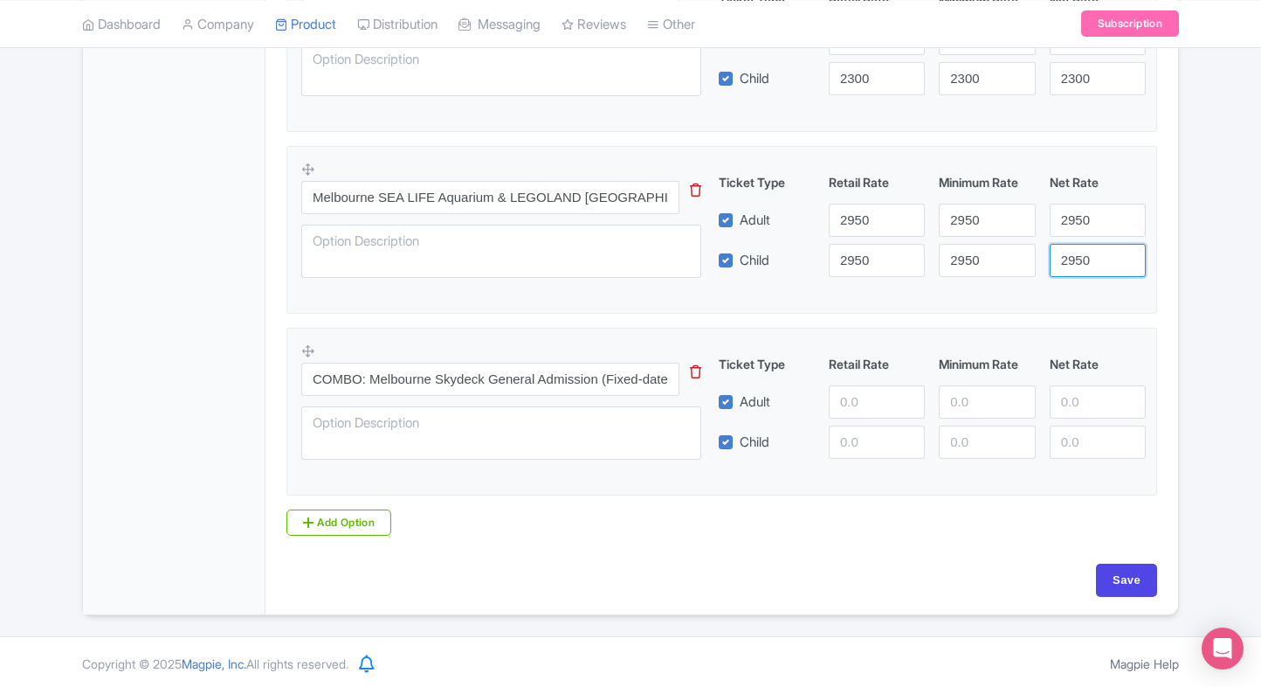
click at [1095, 260] on input "2950" at bounding box center [1098, 260] width 96 height 33
type input "2950"
click at [860, 401] on input "number" at bounding box center [877, 401] width 96 height 33
type input "2"
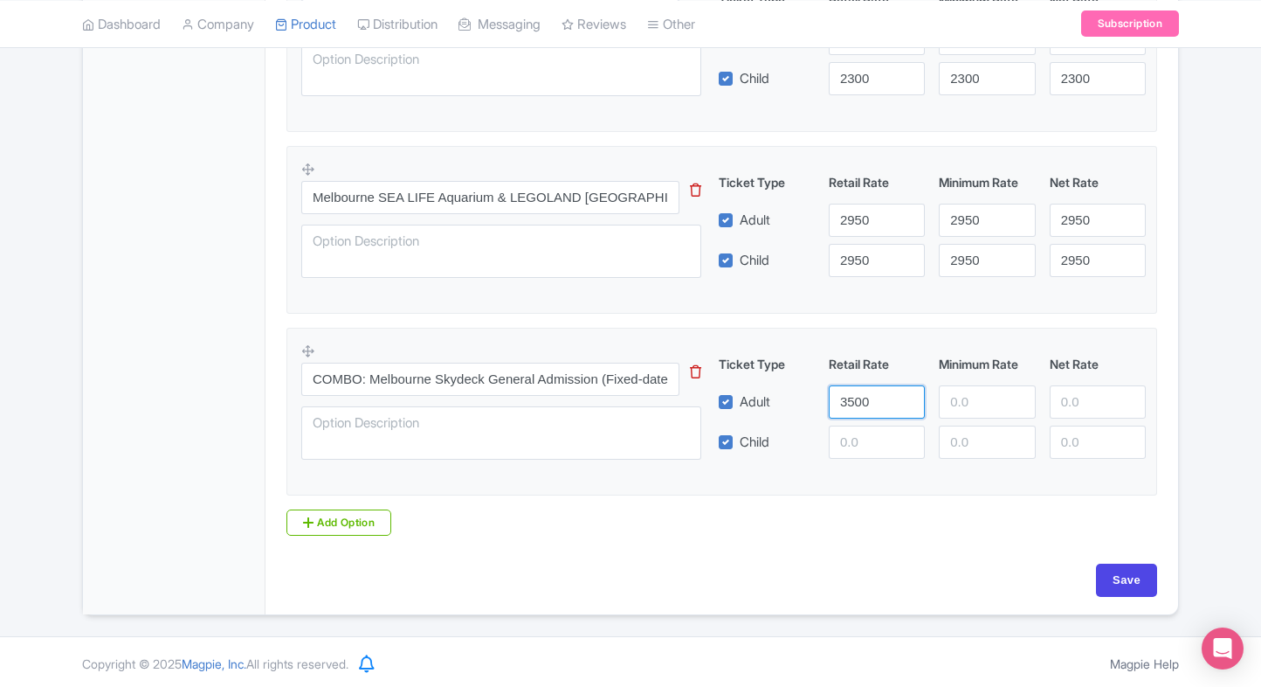
type input "3500"
paste input "3500"
click at [867, 439] on input "3500" at bounding box center [877, 441] width 96 height 33
type input "3500"
paste input "3500"
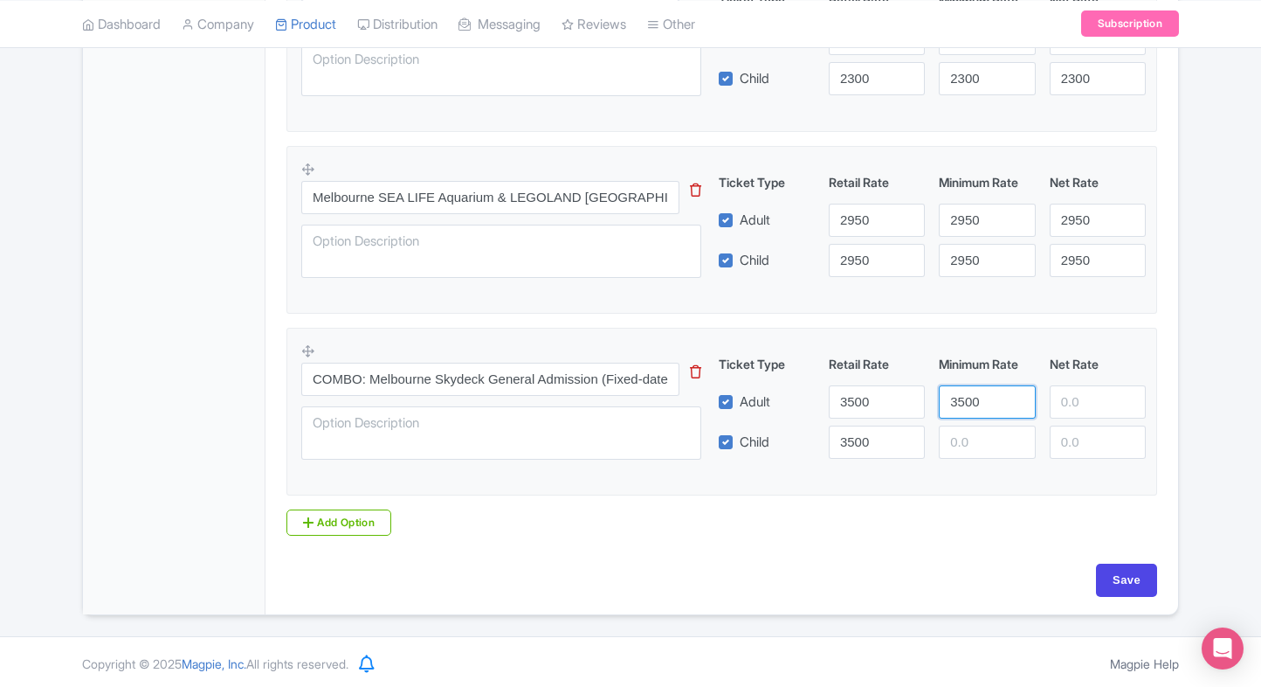
click at [984, 397] on input "3500" at bounding box center [987, 401] width 96 height 33
type input "3500"
paste
click at [984, 425] on input "3500" at bounding box center [987, 441] width 96 height 33
type input "3500"
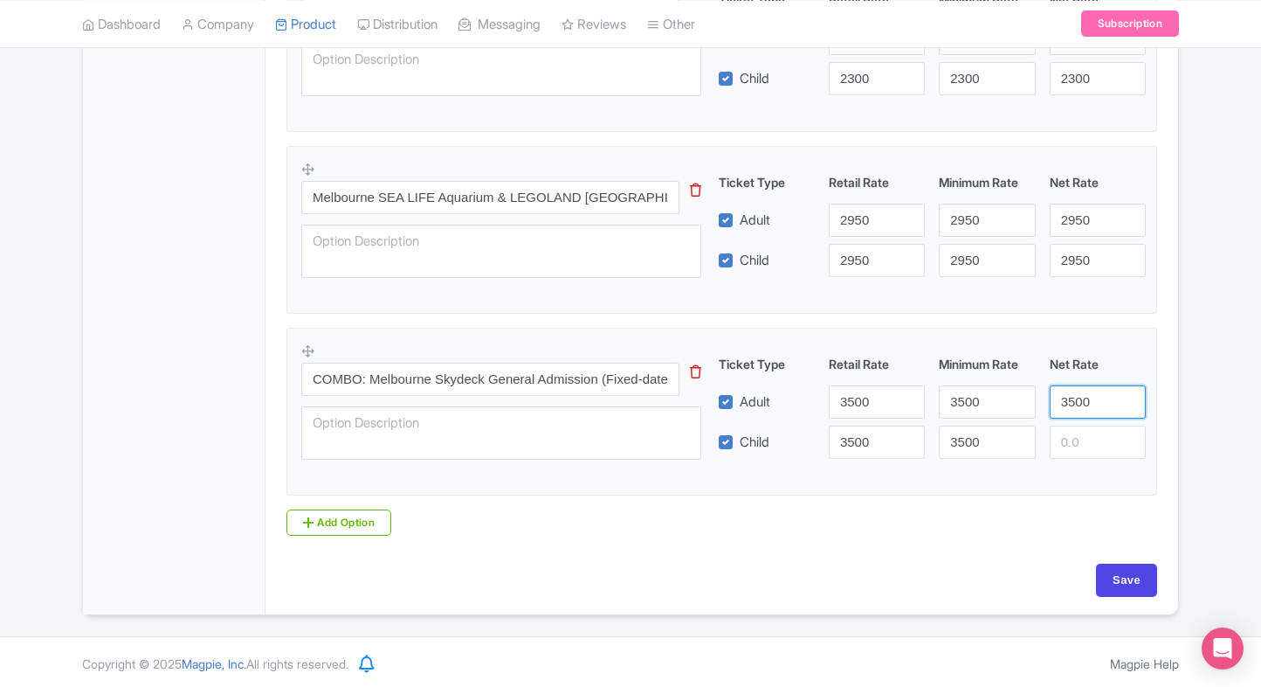
click at [1115, 397] on input "3500" at bounding box center [1098, 401] width 96 height 33
type input "3500"
click at [1090, 445] on input "3500" at bounding box center [1098, 441] width 96 height 33
type input "3500"
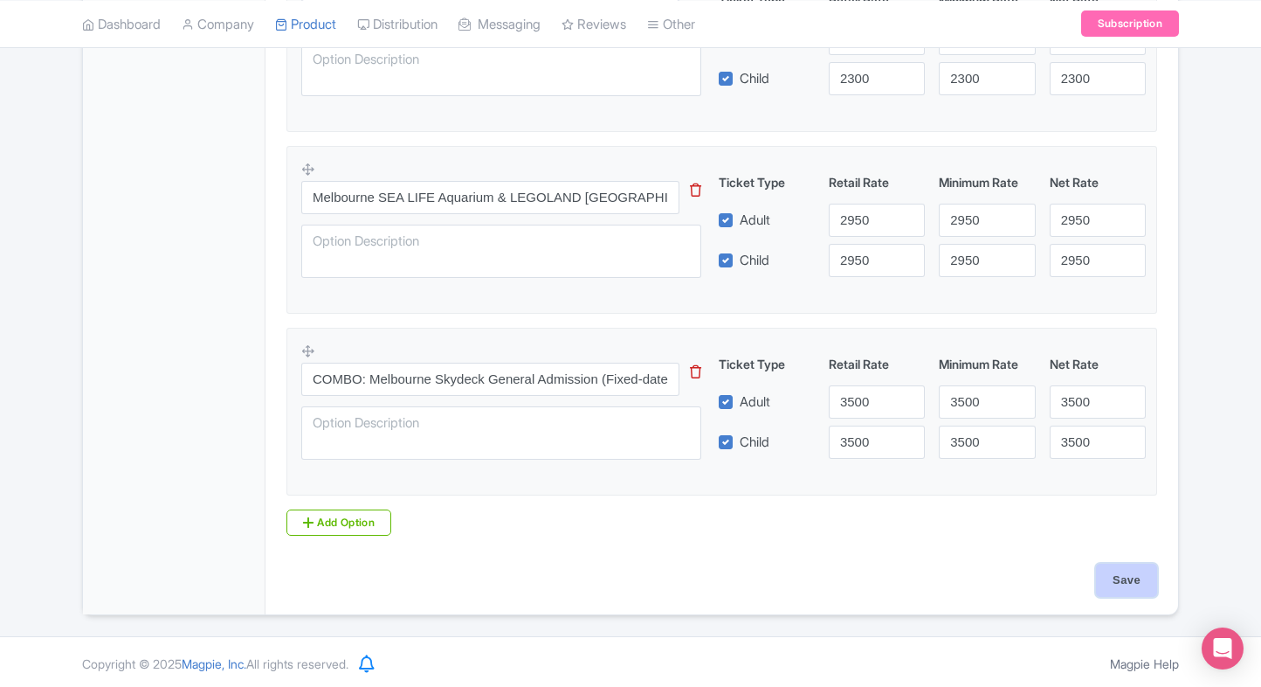
click at [1123, 573] on input "Save" at bounding box center [1126, 579] width 61 height 33
type input "Saving..."
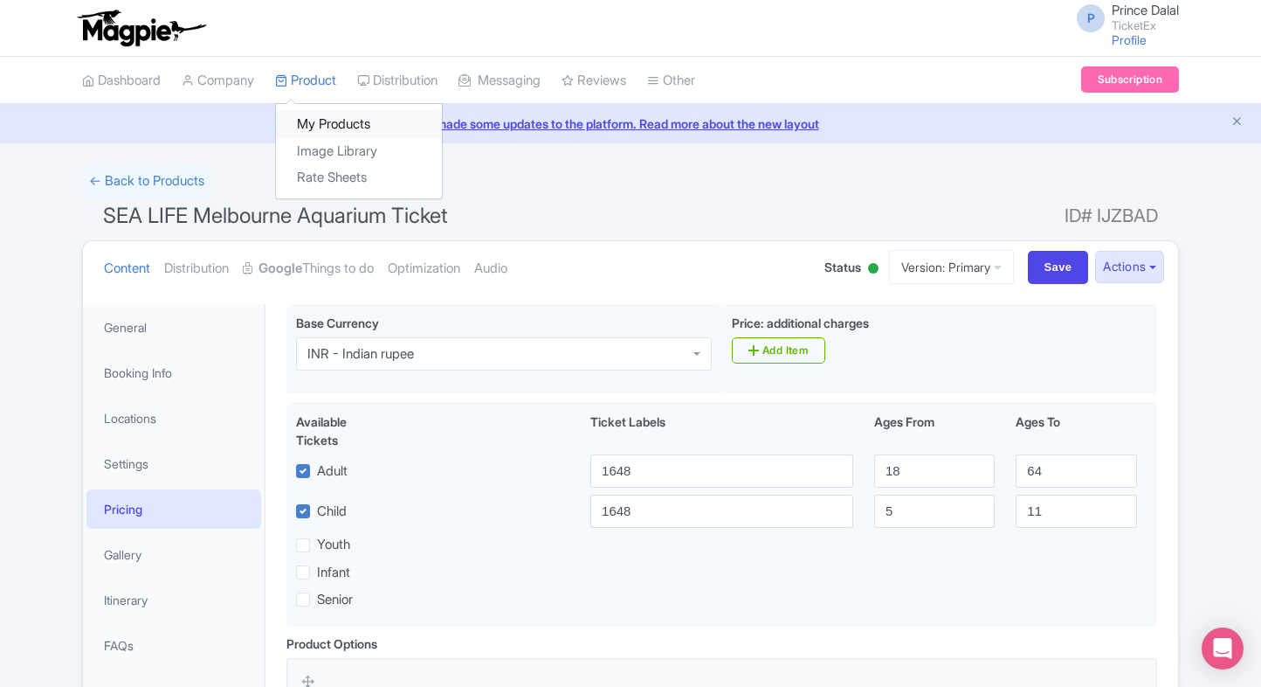
click at [320, 120] on link "My Products" at bounding box center [359, 124] width 166 height 27
